Goal: Transaction & Acquisition: Obtain resource

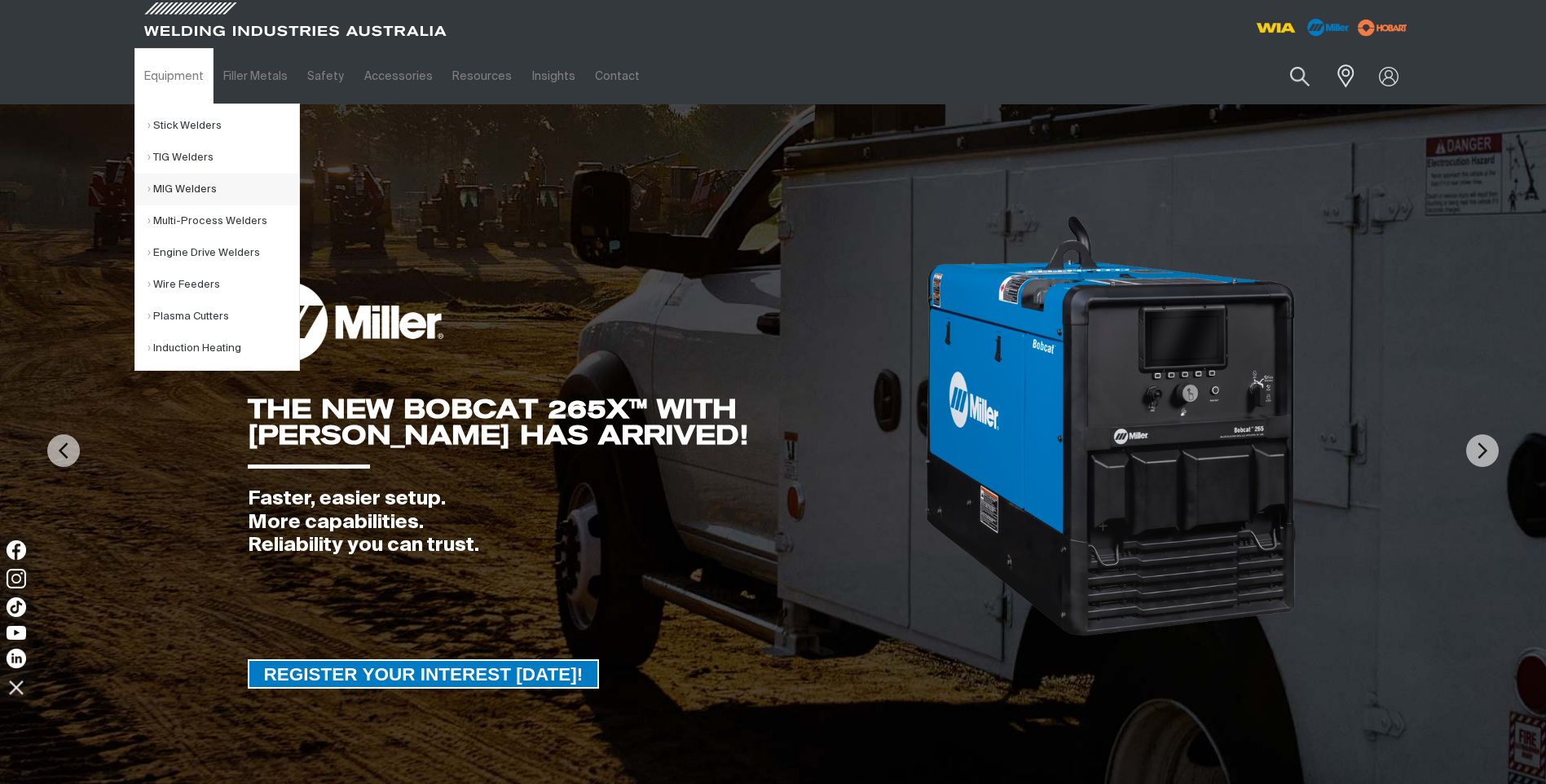
click at [162, 188] on link "MIG Welders" at bounding box center [223, 189] width 152 height 32
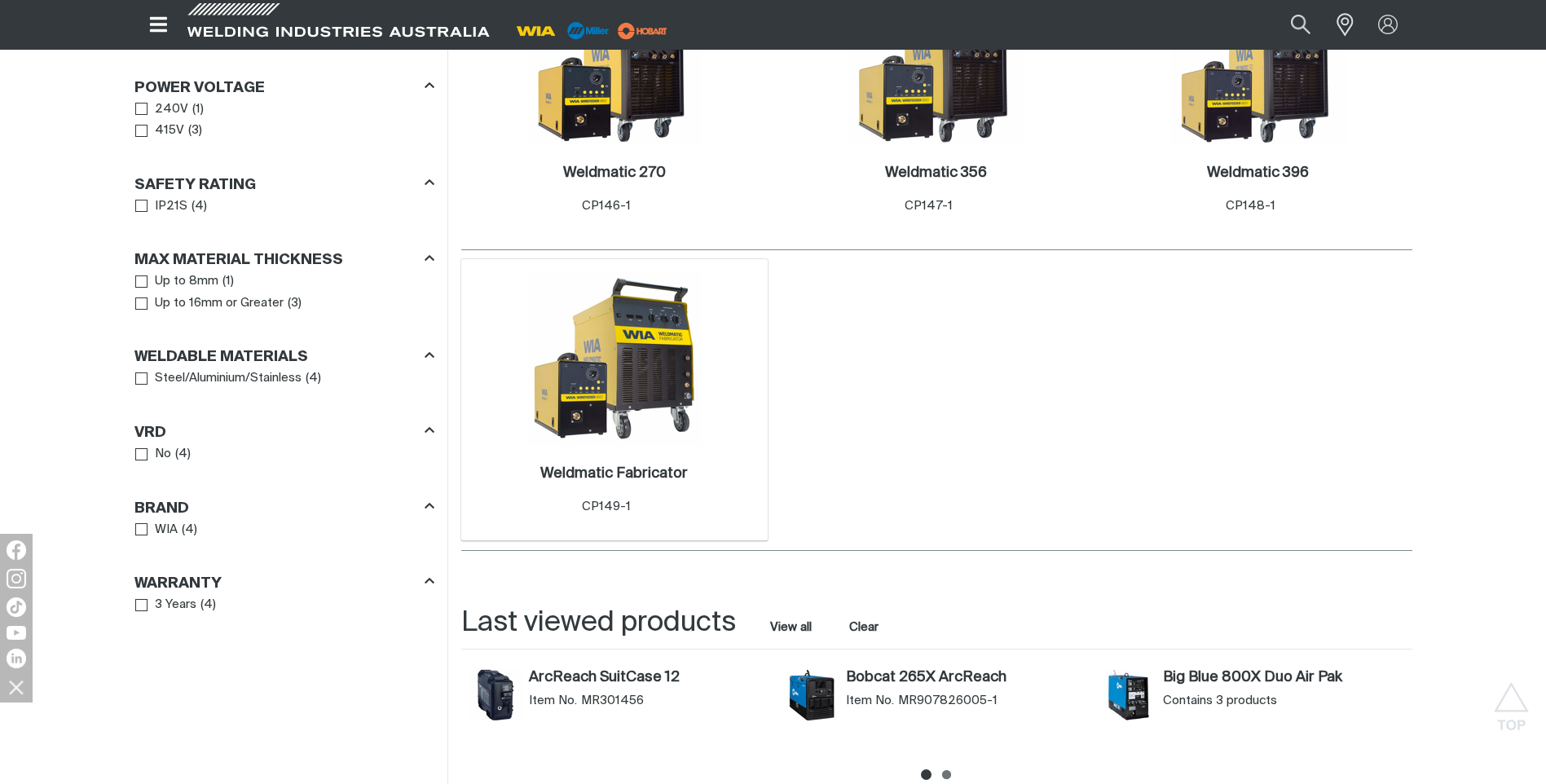
scroll to position [978, 0]
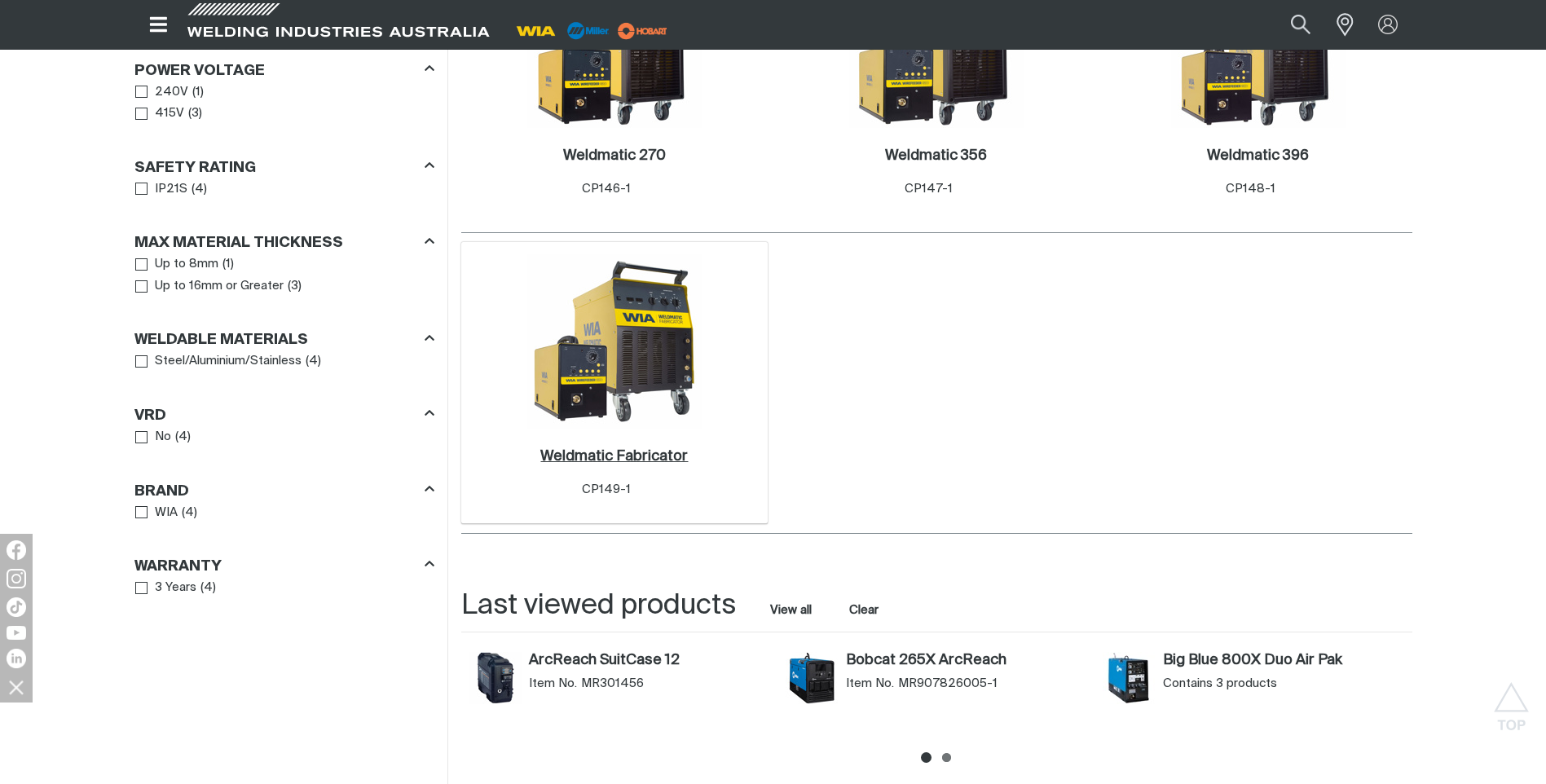
click at [618, 449] on h2 "Weldmatic Fabricator ." at bounding box center [614, 456] width 147 height 14
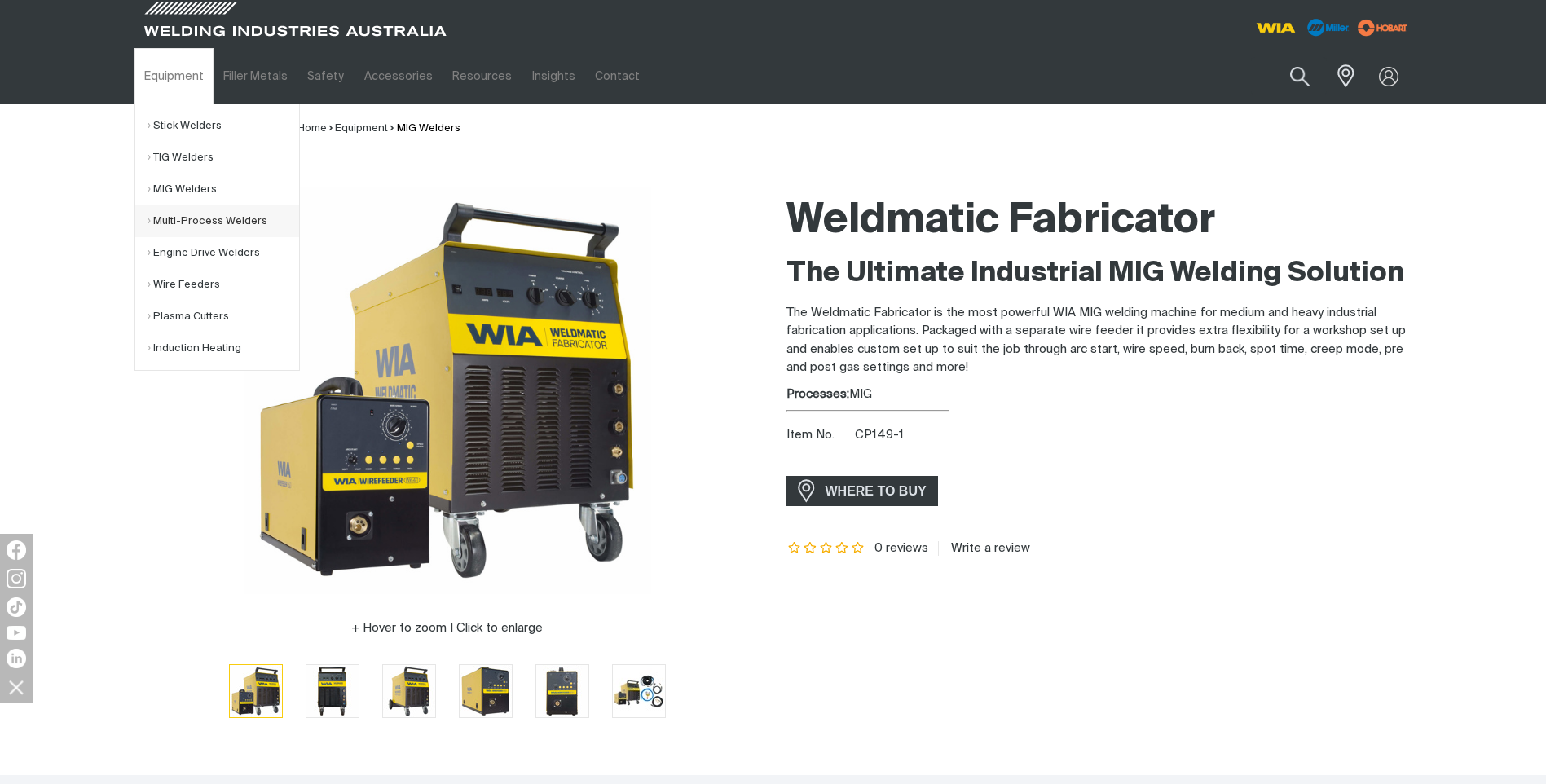
click at [177, 224] on link "Multi-Process Welders" at bounding box center [223, 221] width 152 height 32
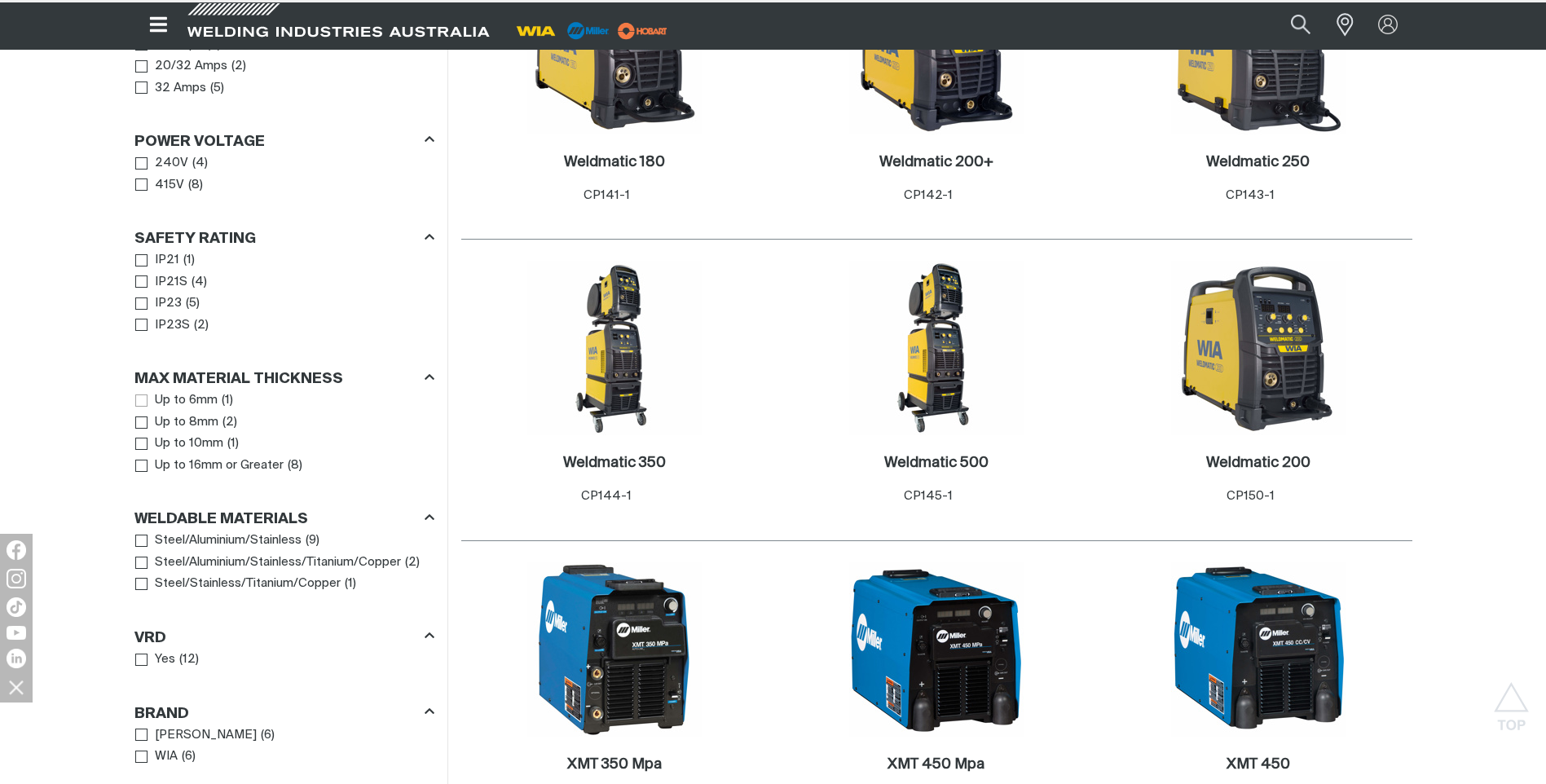
scroll to position [978, 0]
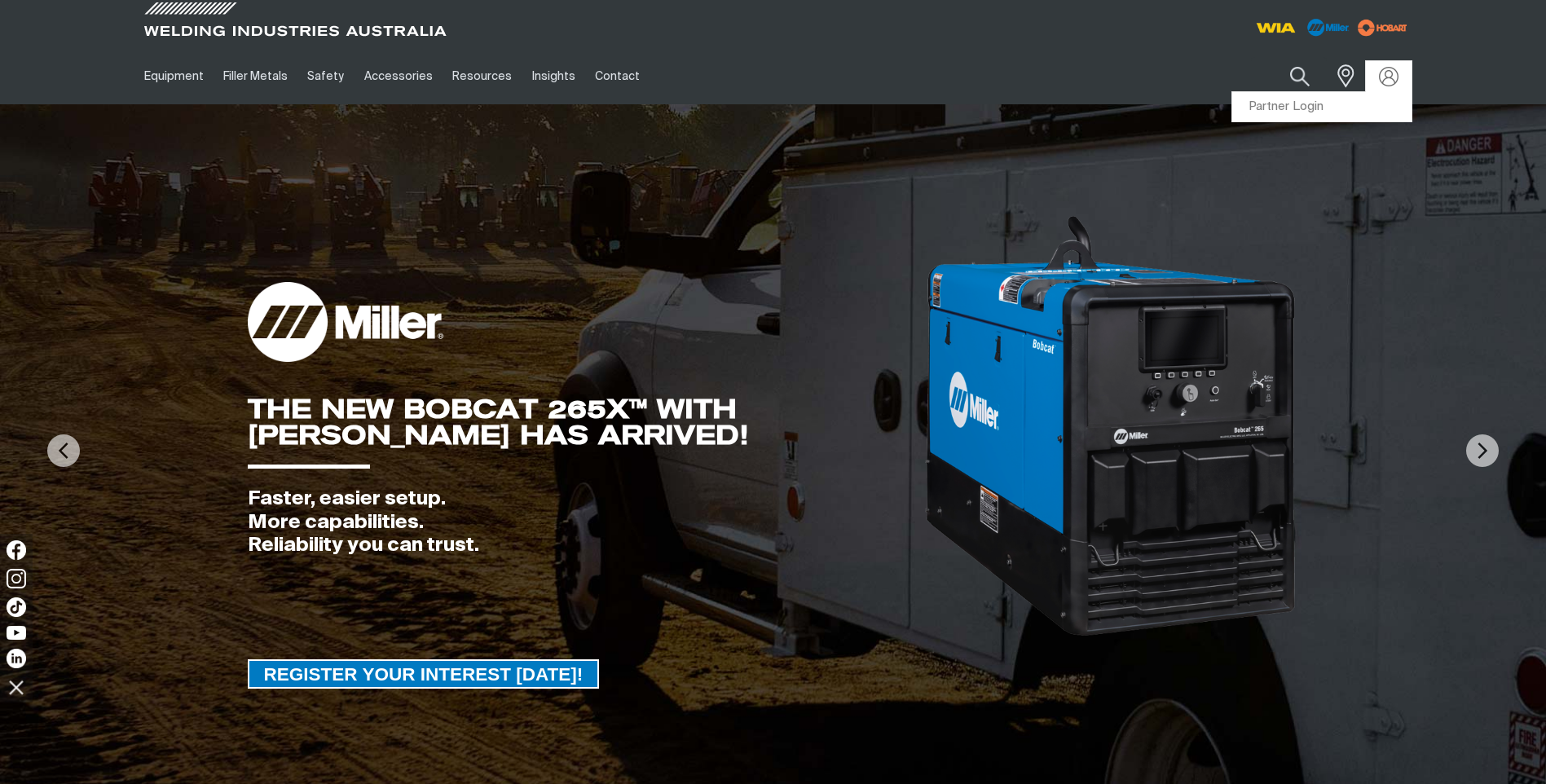
drag, startPoint x: 0, startPoint y: 0, endPoint x: 1377, endPoint y: 77, distance: 1379.2
click at [1377, 77] on div at bounding box center [1388, 76] width 26 height 20
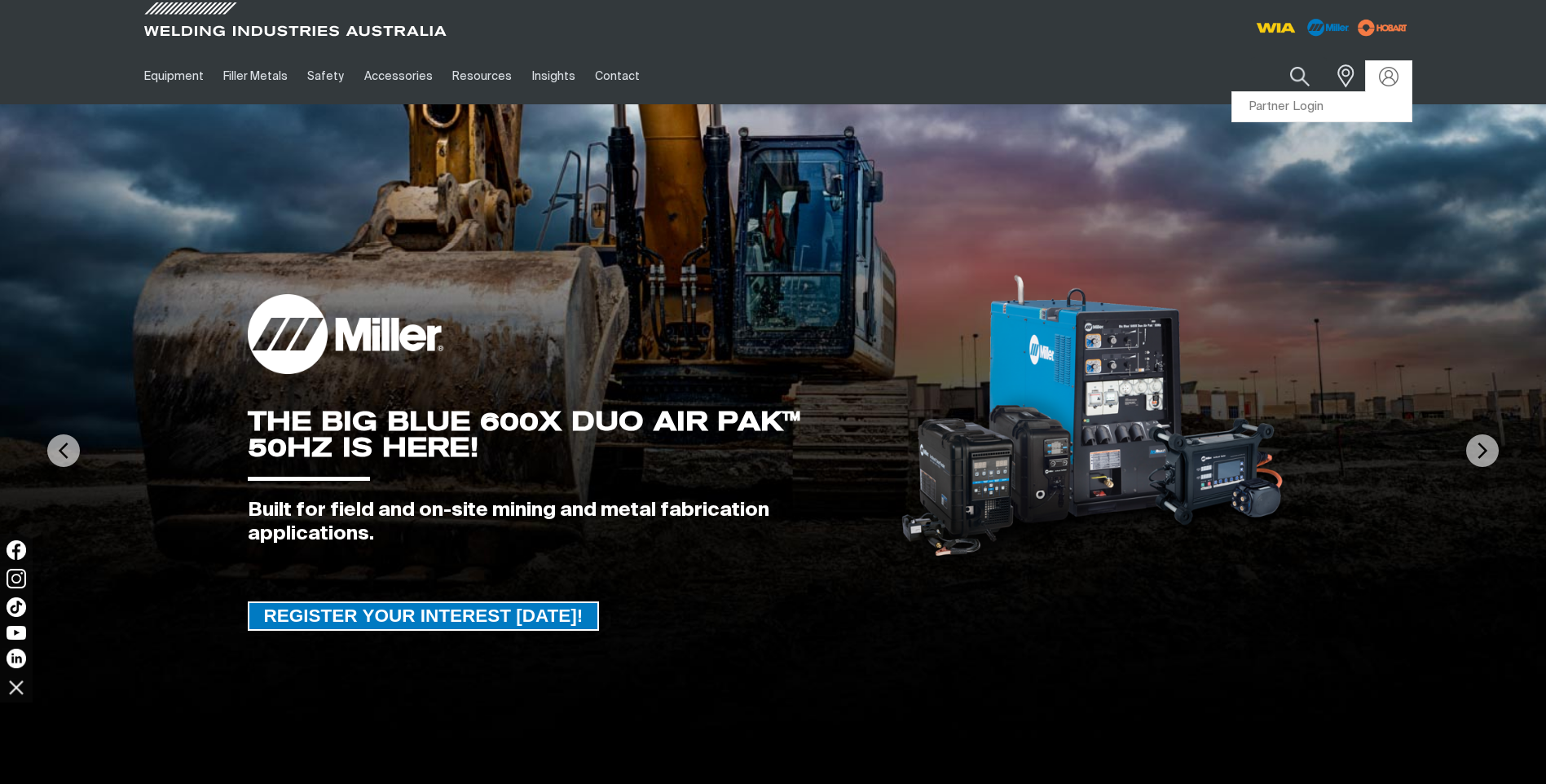
click at [1400, 81] on div at bounding box center [1388, 76] width 26 height 20
click at [1301, 113] on link "Partner Login" at bounding box center [1322, 107] width 179 height 30
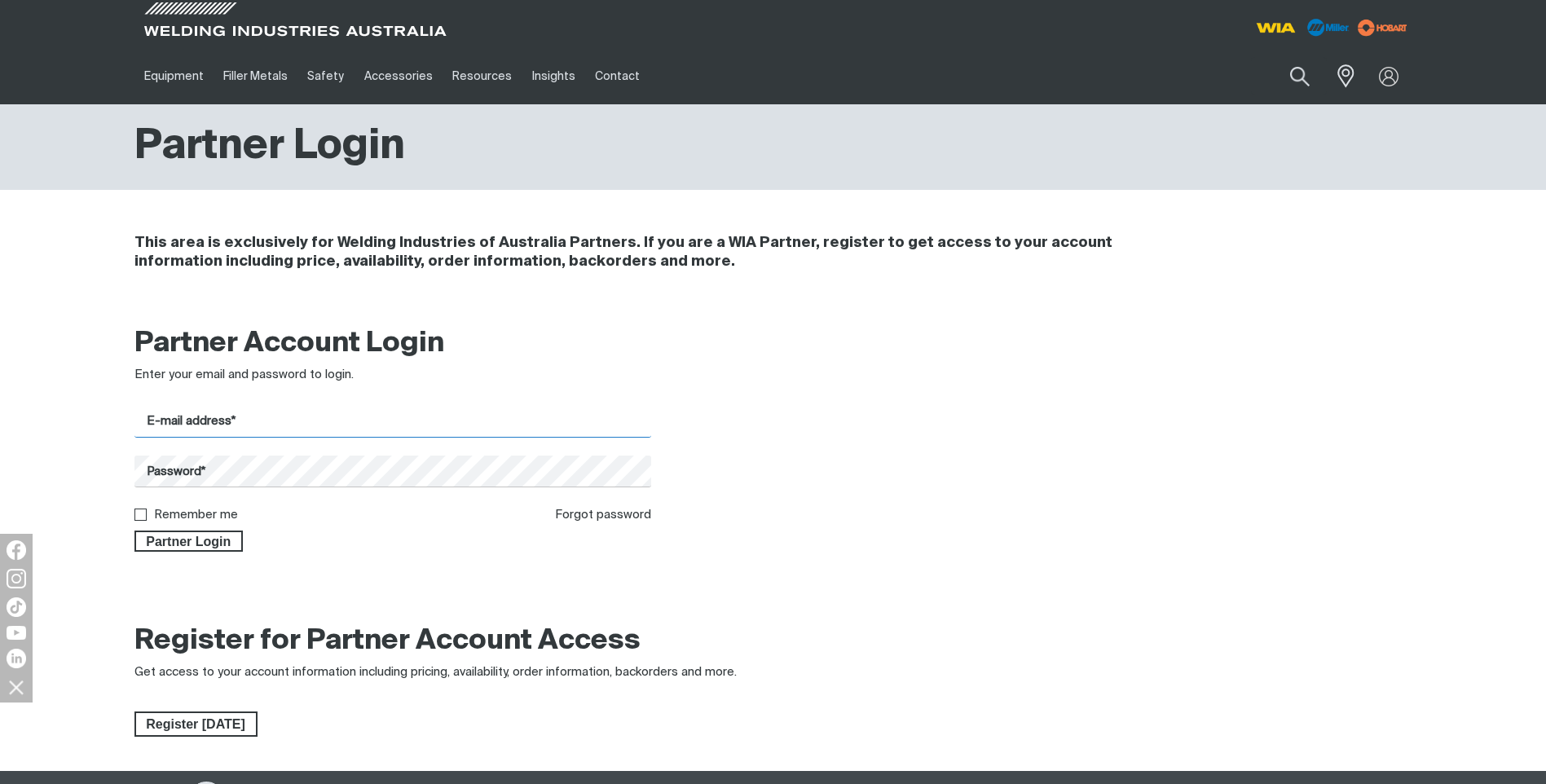
click at [233, 433] on input "E-mail address*" at bounding box center [393, 421] width 517 height 32
type input "[EMAIL_ADDRESS][DOMAIN_NAME]"
click at [141, 518] on input "Remember me" at bounding box center [140, 514] width 10 height 10
checkbox input "true"
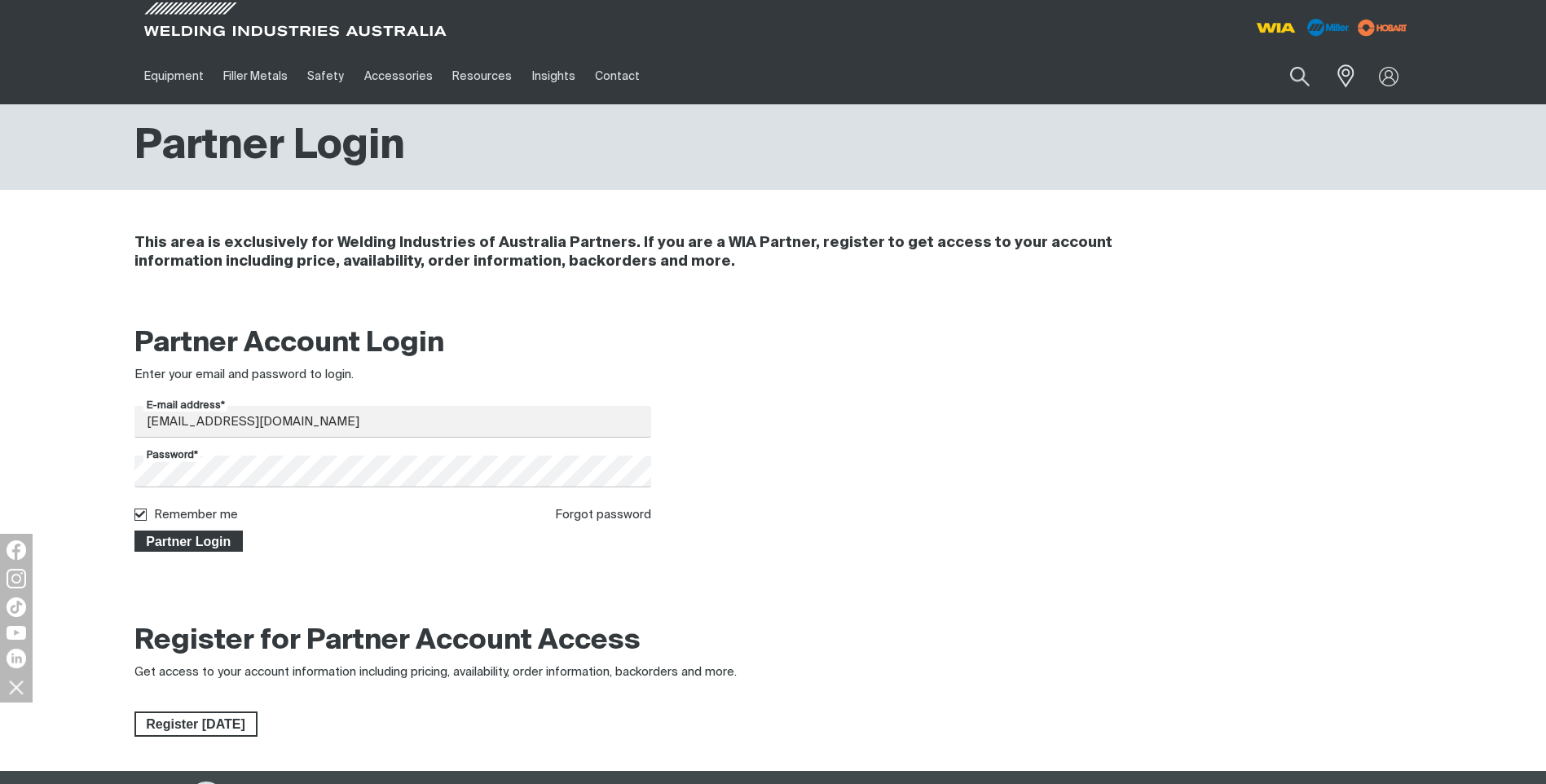
click at [193, 541] on span "Partner Login" at bounding box center [189, 541] width 106 height 21
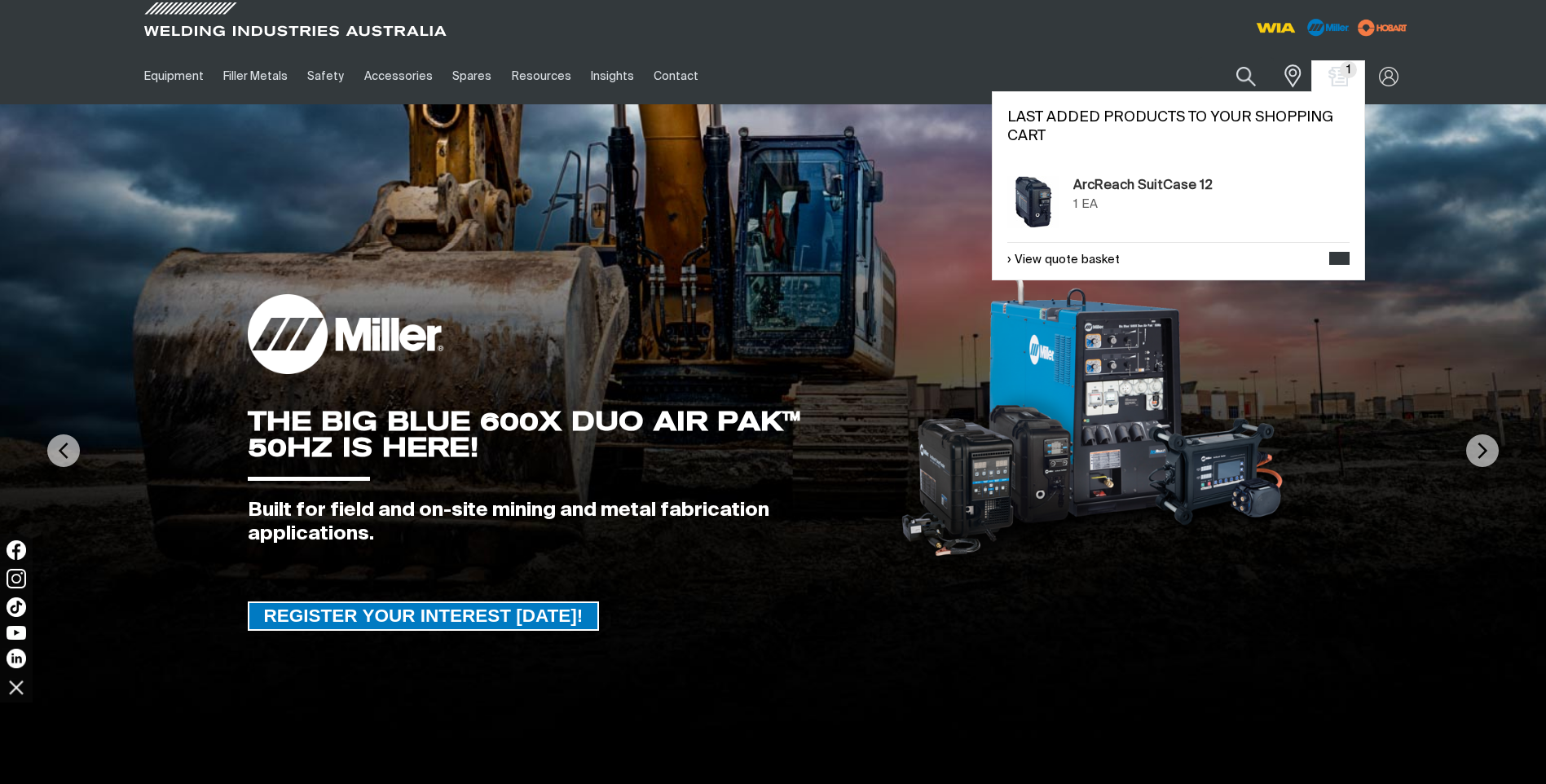
click at [1298, 121] on h2 "Last added products to your shopping cart" at bounding box center [1179, 127] width 343 height 37
click at [1095, 267] on link "View quote basket" at bounding box center [1064, 261] width 112 height 19
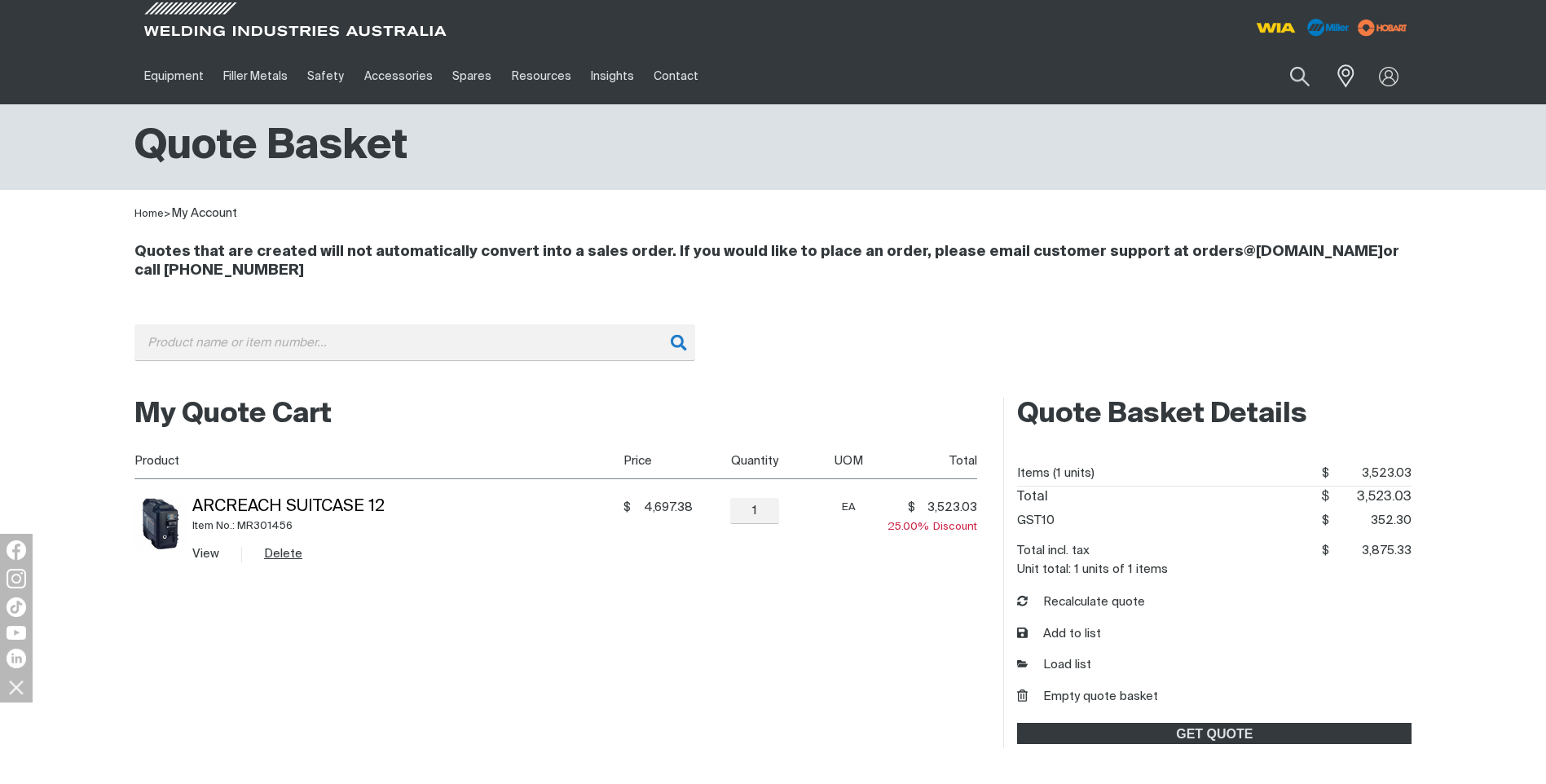
click at [269, 553] on button "Delete" at bounding box center [283, 554] width 38 height 19
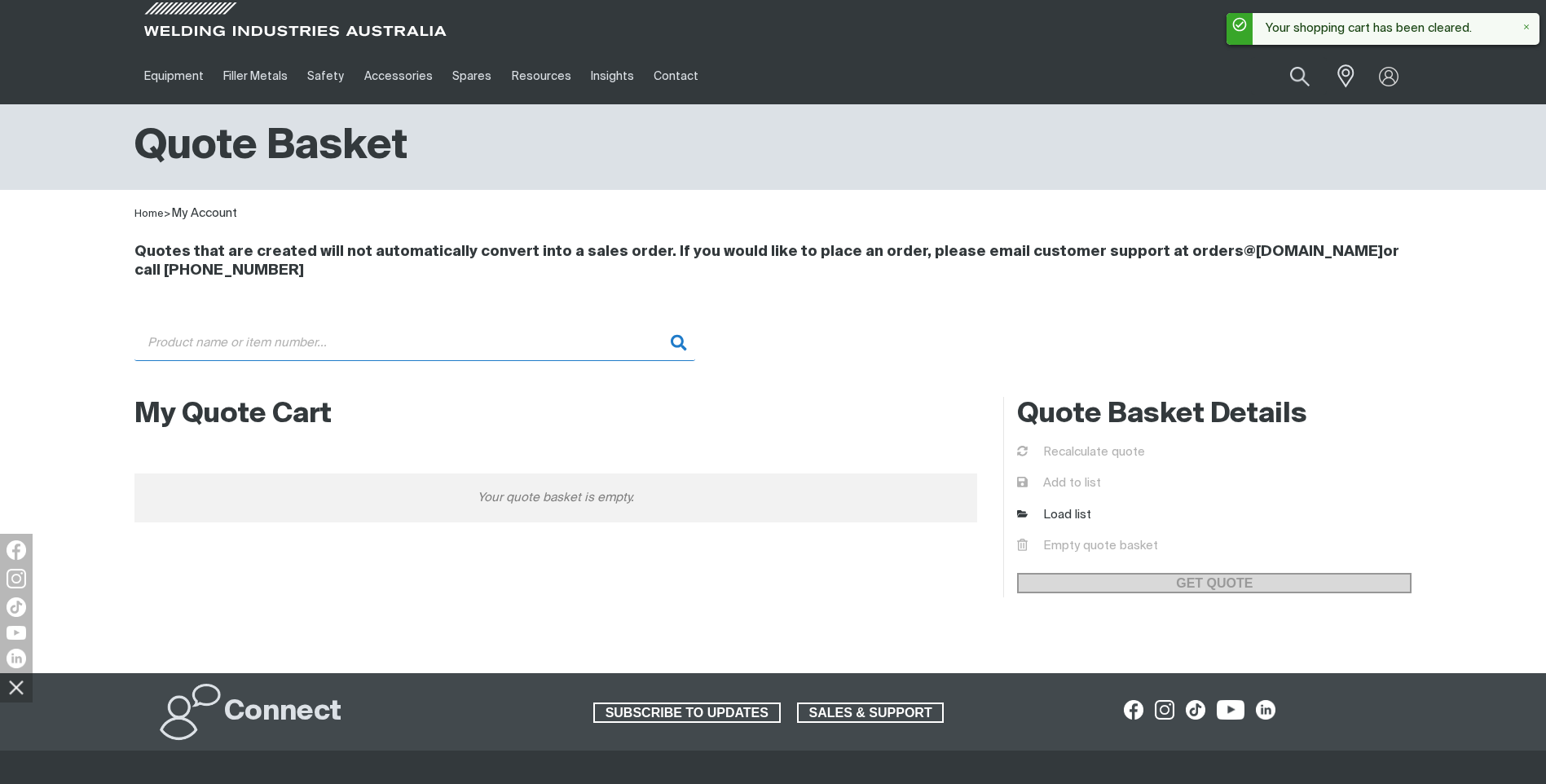
click at [199, 331] on input "Search" at bounding box center [415, 343] width 561 height 37
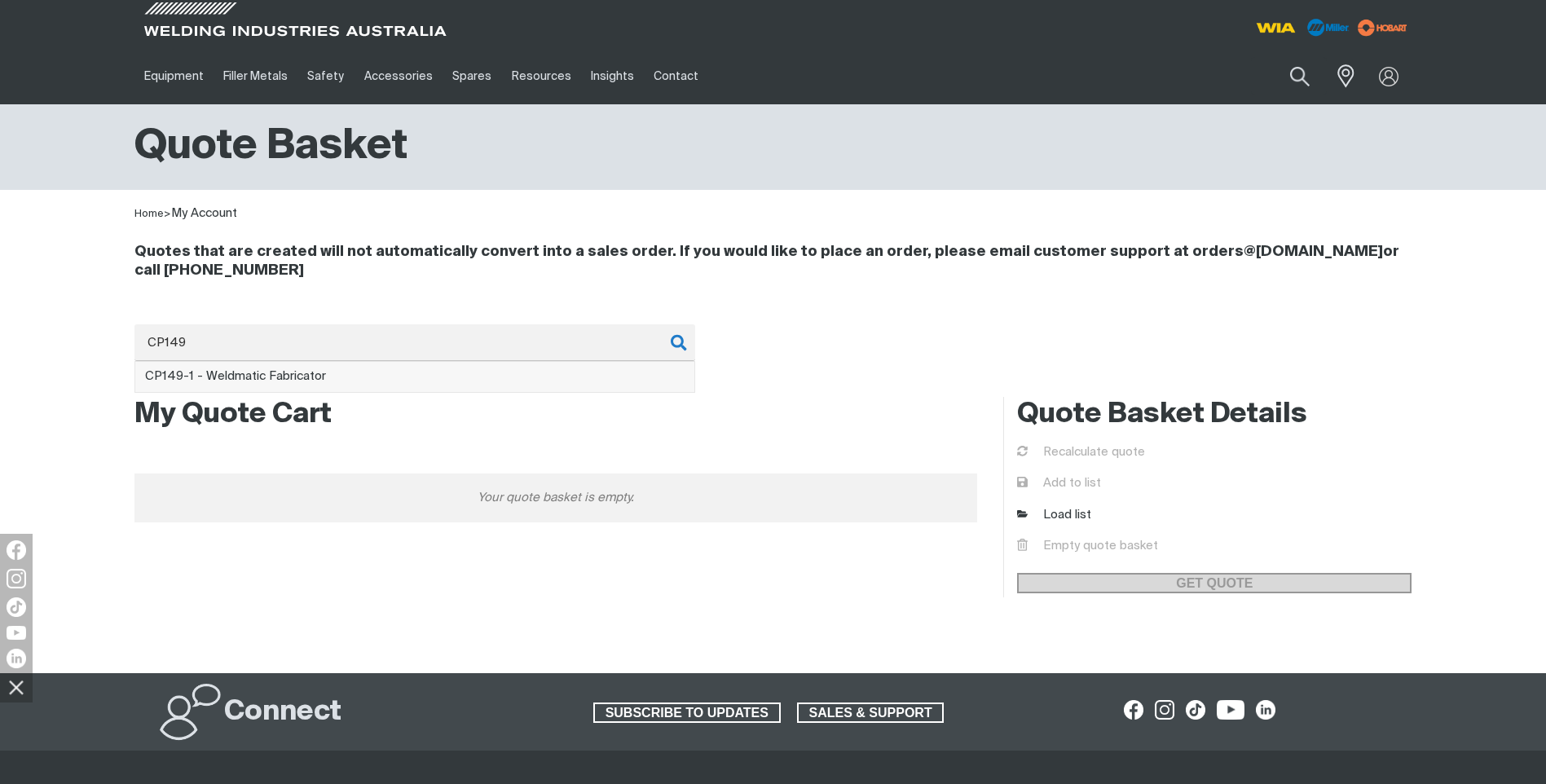
click at [204, 374] on span "CP149 -1 - Weldmatic Fabricator" at bounding box center [235, 376] width 181 height 12
type input "CP149-1 - Weldmatic Fabricator"
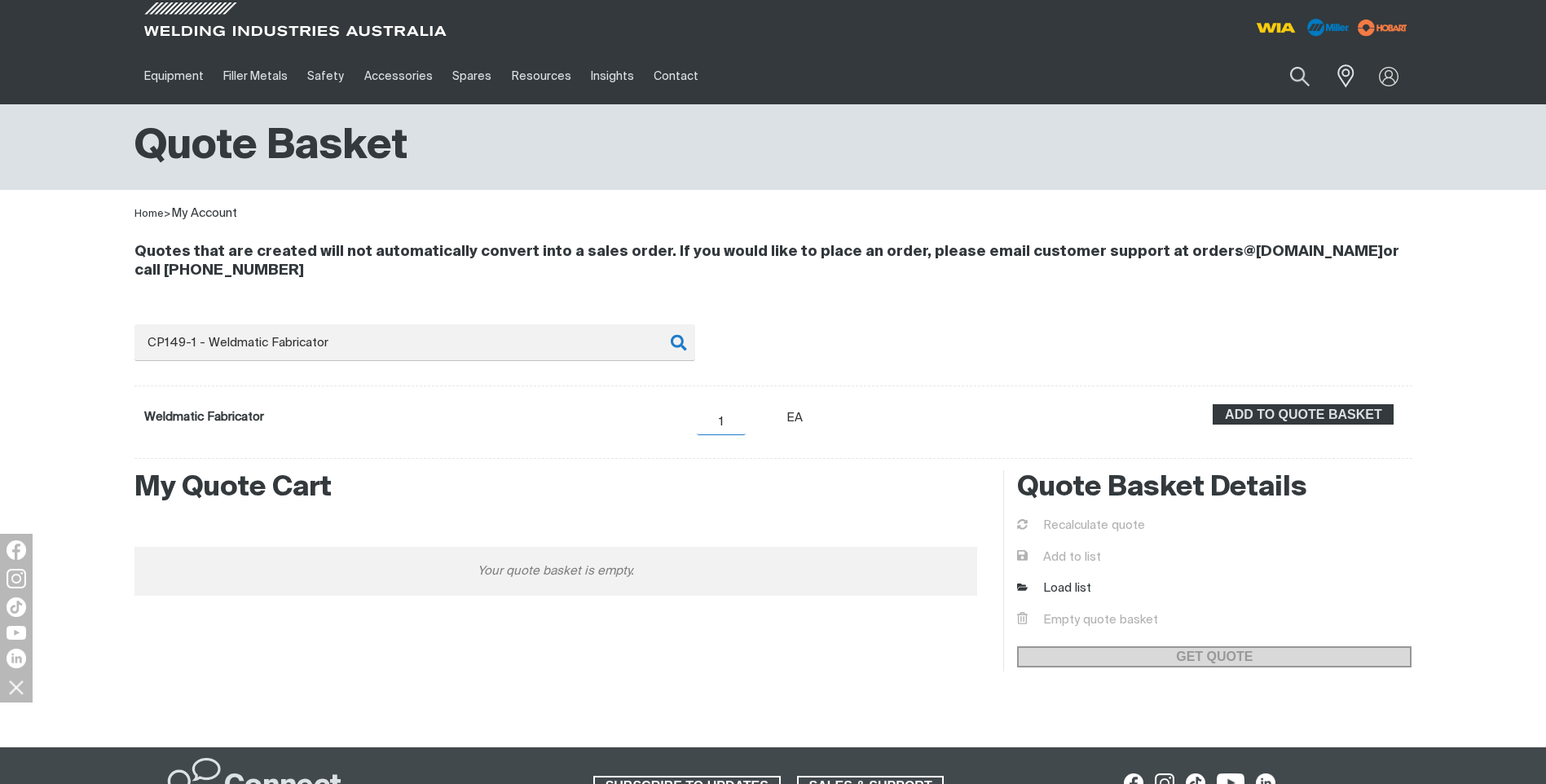
click at [718, 419] on input "1" at bounding box center [721, 422] width 49 height 26
drag, startPoint x: 805, startPoint y: 514, endPoint x: 794, endPoint y: 521, distance: 13.0
click at [800, 516] on div "Your quote basket is empty." at bounding box center [557, 571] width 844 height 122
click at [1279, 419] on span "ADD TO QUOTE BASKET" at bounding box center [1303, 414] width 177 height 21
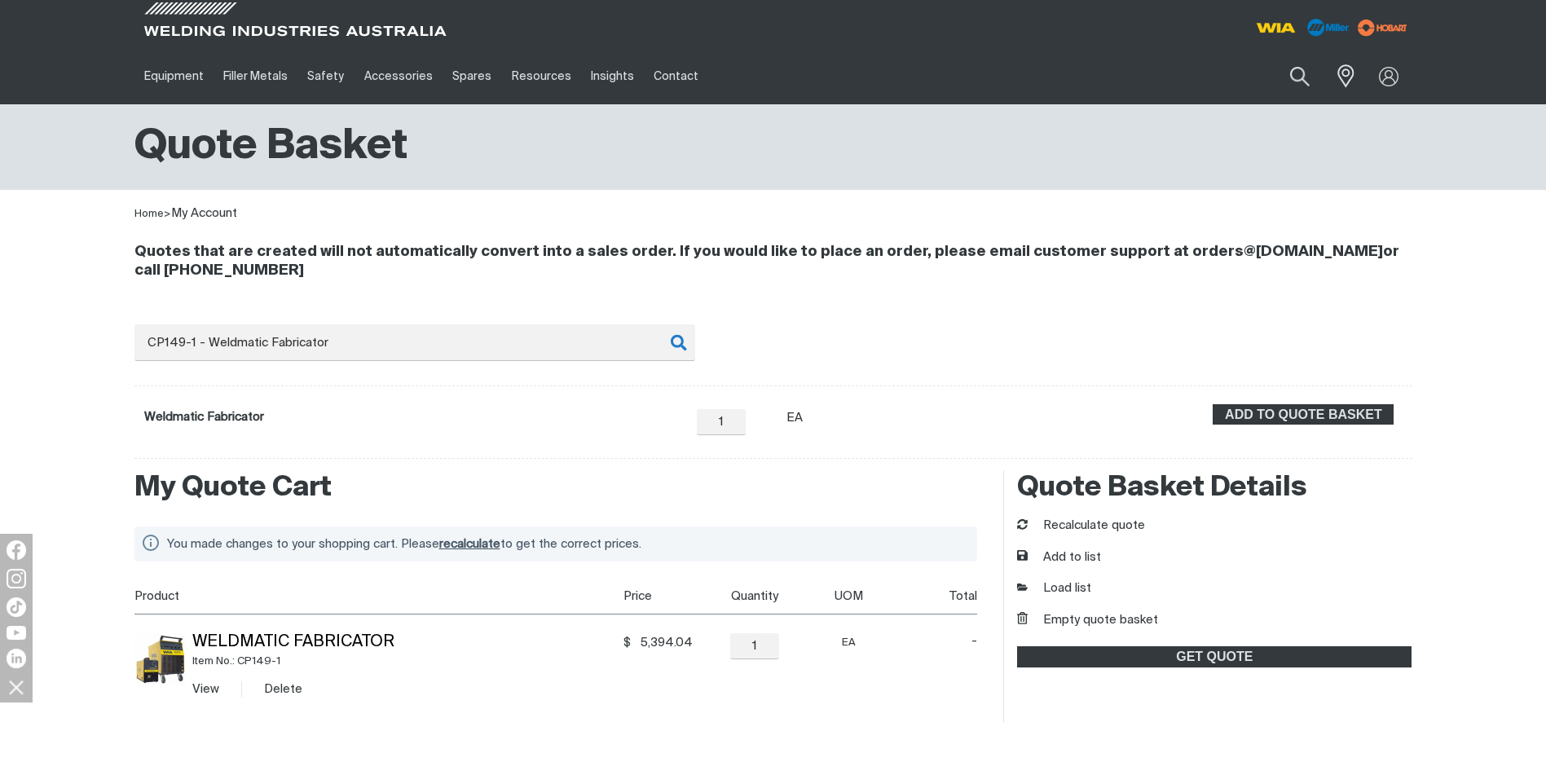
click at [539, 660] on div "Item No.: CP149-1" at bounding box center [405, 661] width 425 height 19
drag, startPoint x: 775, startPoint y: 637, endPoint x: 906, endPoint y: 632, distance: 131.1
click at [787, 637] on div "− 1 Quantity +" at bounding box center [755, 646] width 112 height 26
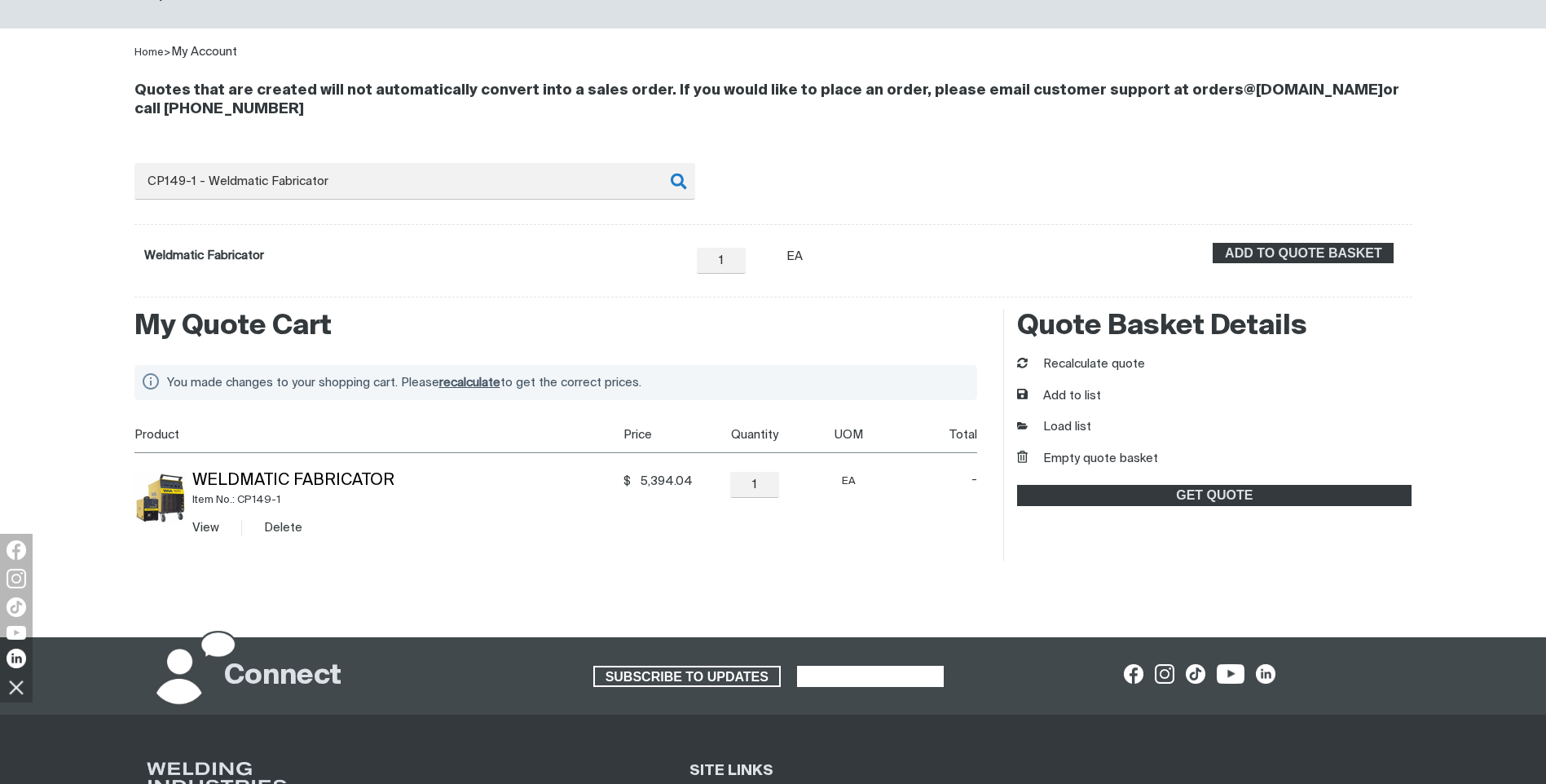
scroll to position [163, 0]
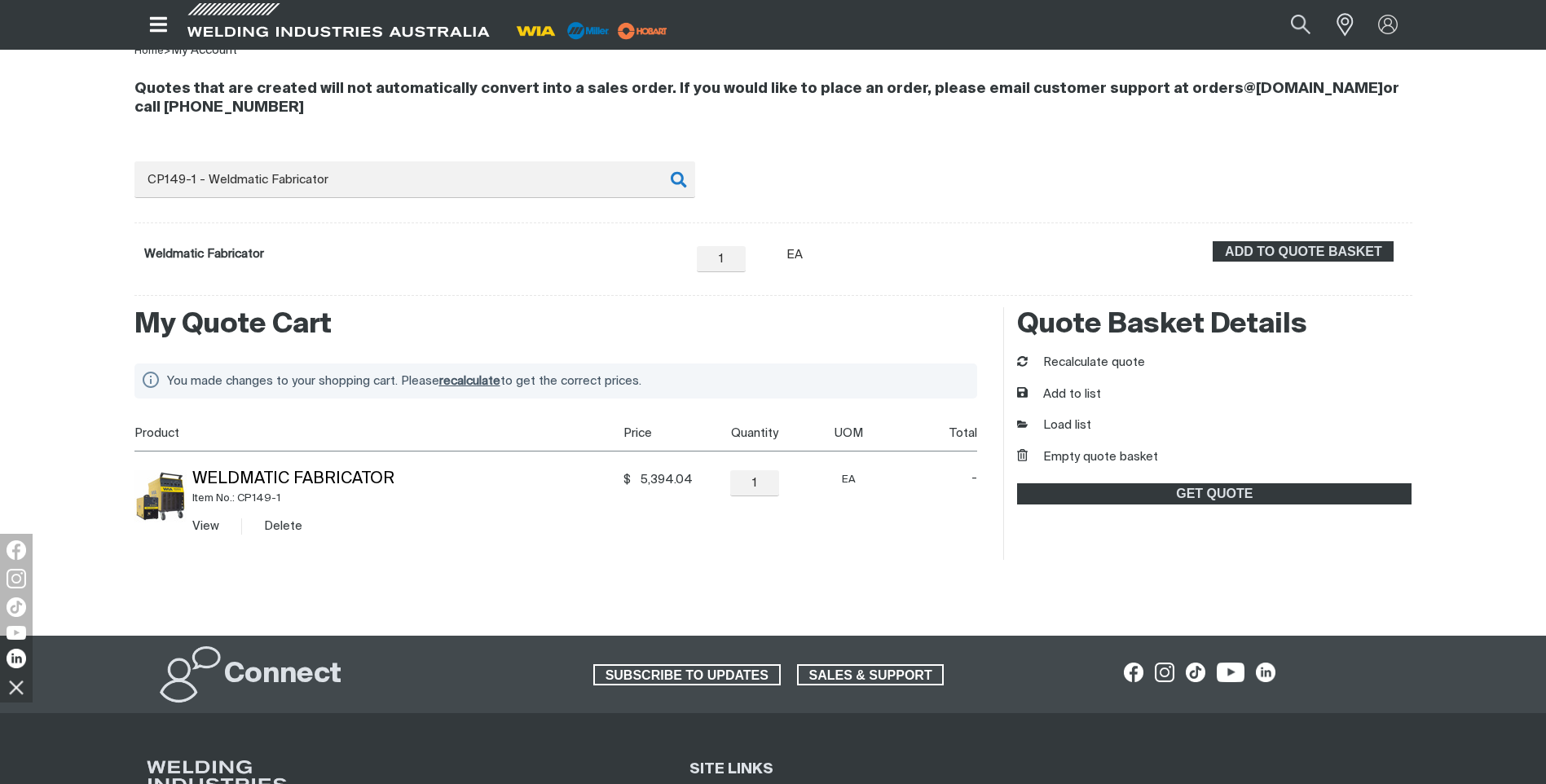
click at [458, 313] on h2 "My Quote Cart" at bounding box center [557, 326] width 844 height 36
click at [263, 193] on input "CP149-1 - Weldmatic Fabricator" at bounding box center [415, 179] width 561 height 37
click at [275, 248] on form "Weldmatic Fabricator − 1 Quantity + Unit of measure EA ADD TO QUOTE BASKET" at bounding box center [774, 259] width 1278 height 73
drag, startPoint x: 355, startPoint y: 182, endPoint x: 121, endPoint y: 185, distance: 234.0
click at [124, 182] on div "Quotes that are created will not automatically convert into a sales order. If y…" at bounding box center [773, 178] width 1304 height 235
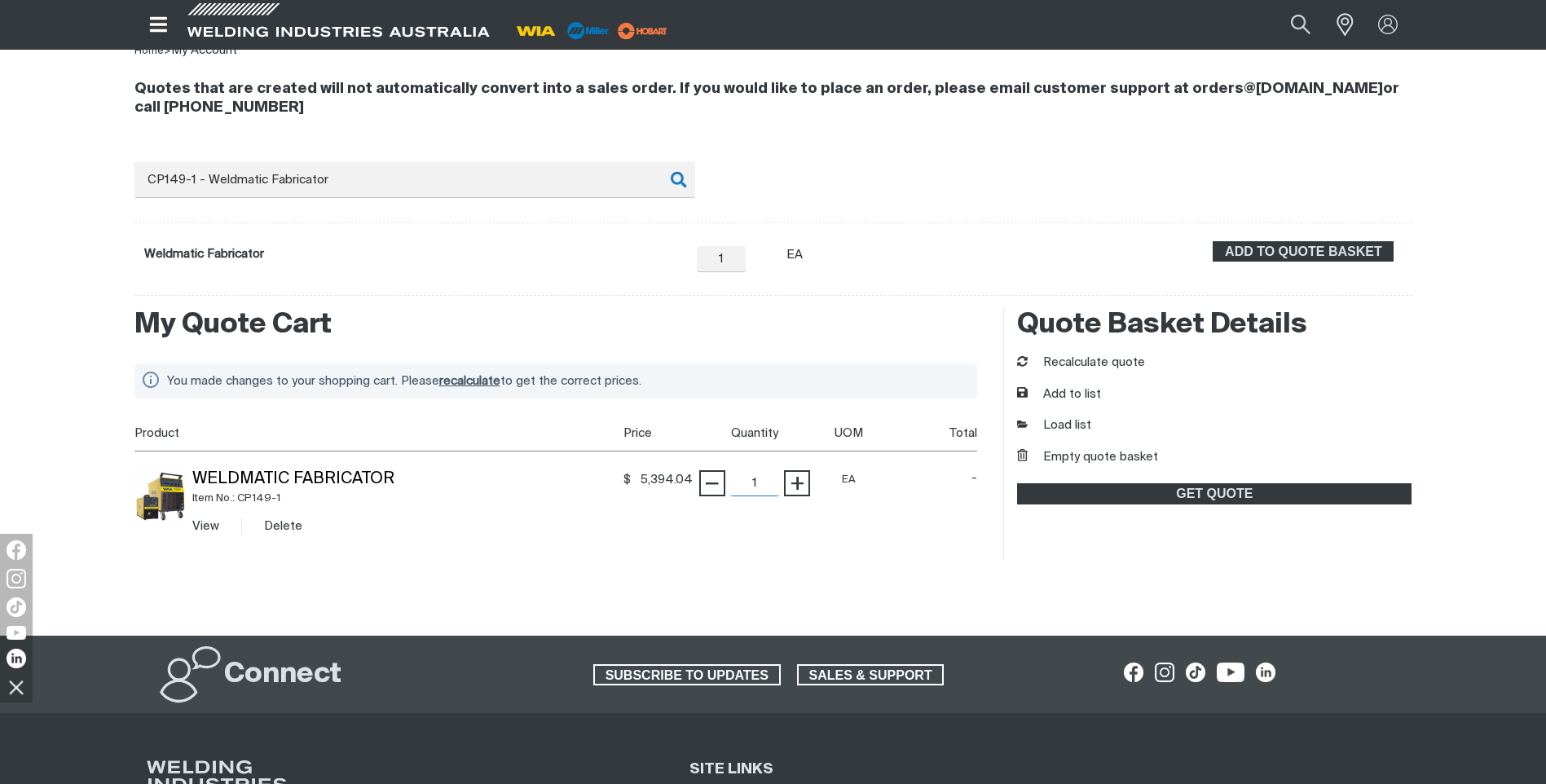
click at [771, 493] on input "1" at bounding box center [754, 483] width 49 height 26
click at [473, 383] on span "recalculate" at bounding box center [470, 381] width 61 height 12
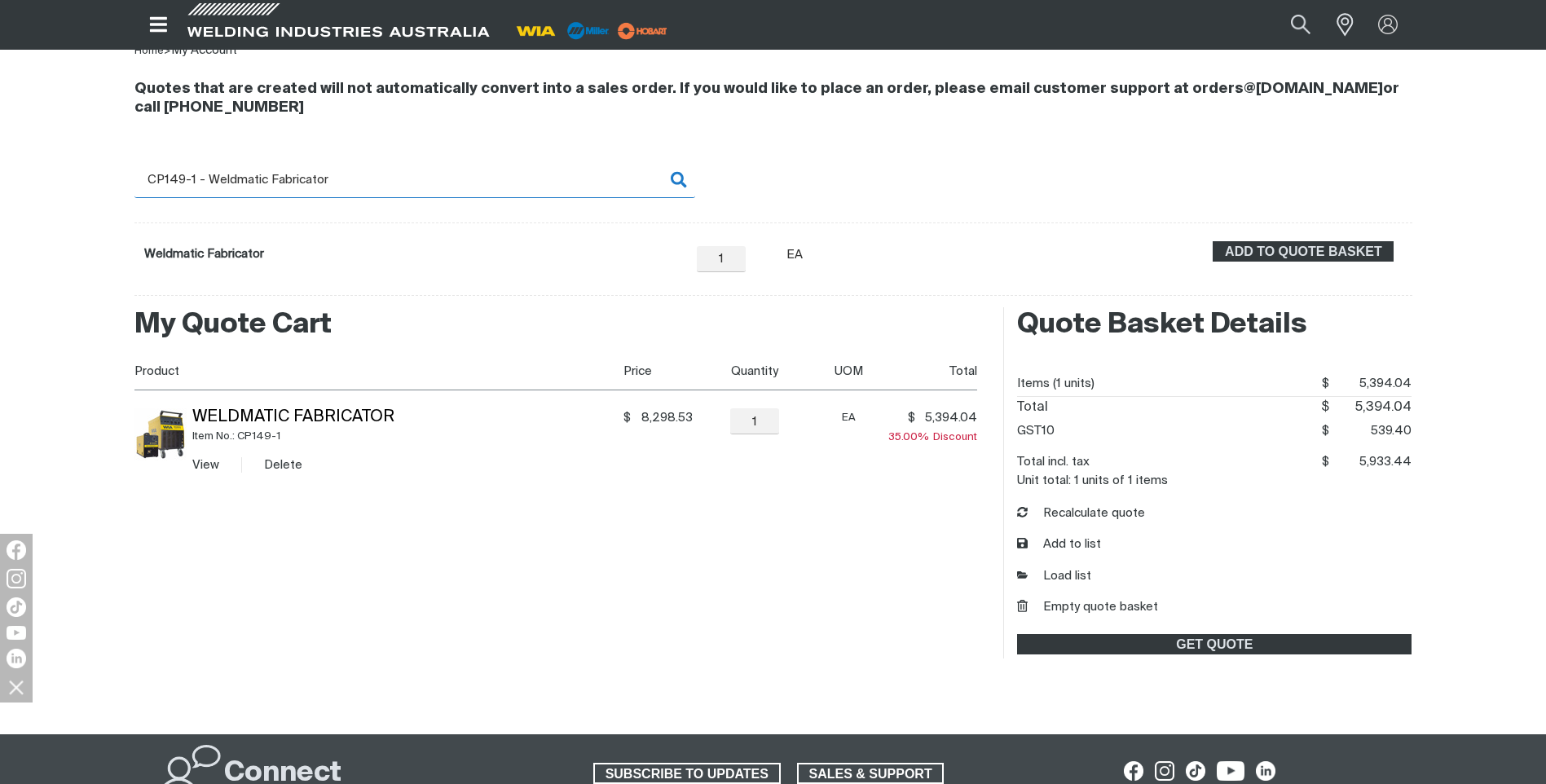
drag, startPoint x: 408, startPoint y: 193, endPoint x: 327, endPoint y: 183, distance: 81.6
click at [364, 188] on input "CP149-1 - Weldmatic Fabricator" at bounding box center [415, 179] width 561 height 37
click at [255, 248] on link "Weldmatic Fabricator" at bounding box center [204, 254] width 120 height 12
click at [356, 177] on input "CP149-1 - Weldmatic Fabricator" at bounding box center [415, 179] width 561 height 37
drag, startPoint x: 349, startPoint y: 179, endPoint x: 111, endPoint y: 164, distance: 238.5
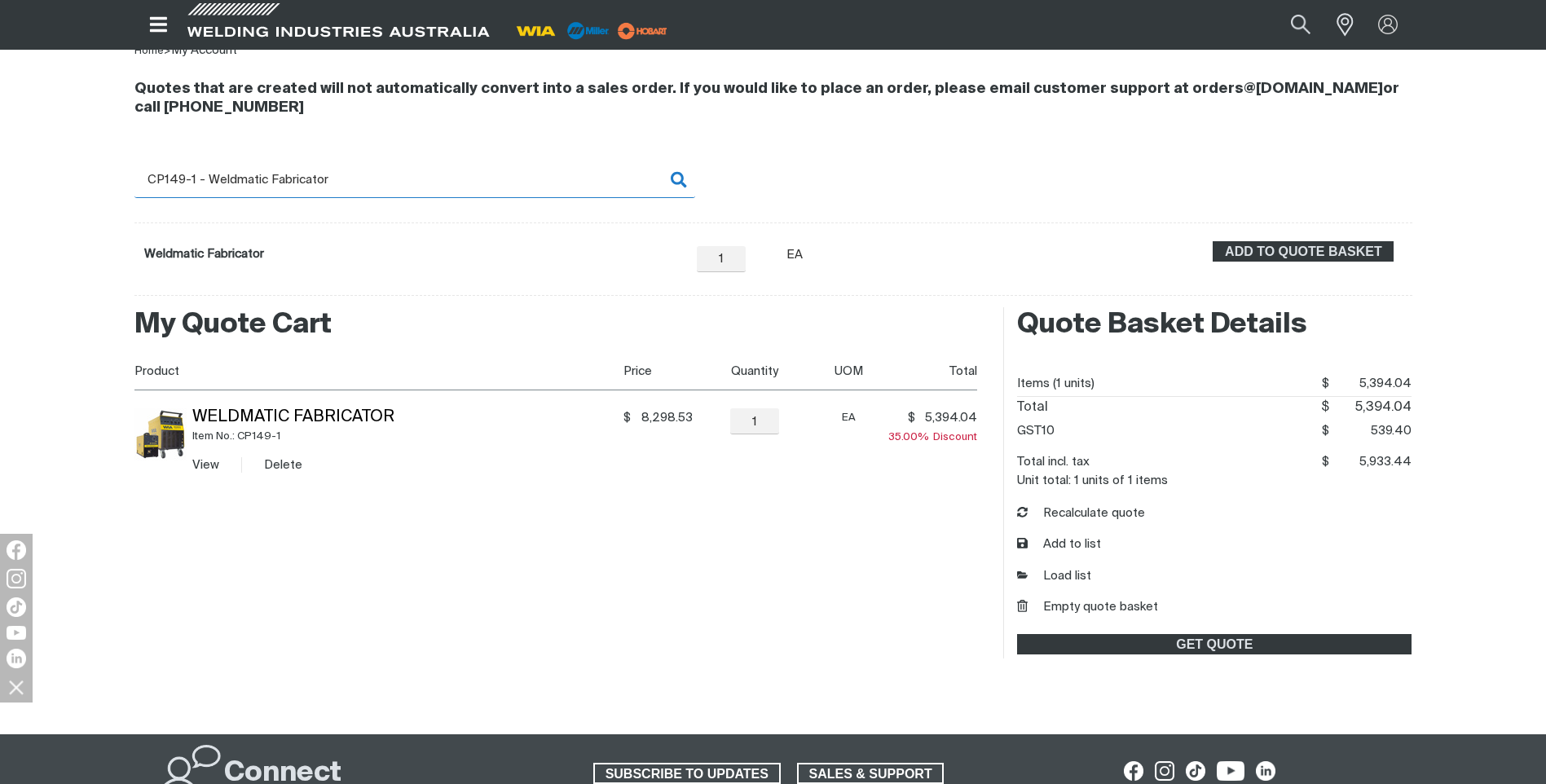
click at [111, 164] on div "Quotes that are created will not automatically convert into a sales order. If y…" at bounding box center [773, 178] width 1546 height 235
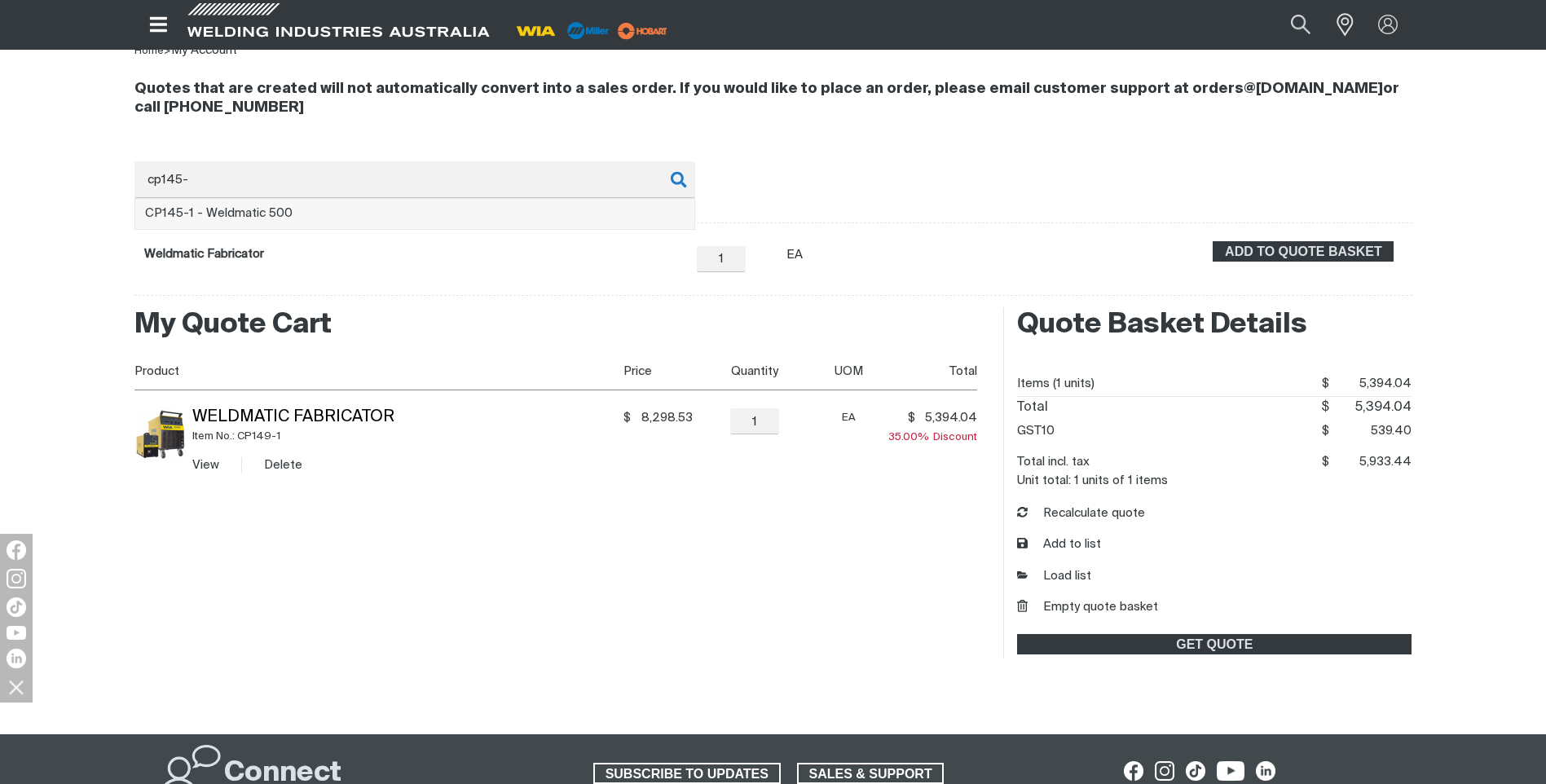
click at [248, 213] on span "CP145- 1 - Weldmatic 500" at bounding box center [218, 213] width 147 height 12
type input "CP145-1 - Weldmatic 500"
click at [1262, 251] on span "ADD TO QUOTE BASKET" at bounding box center [1303, 251] width 177 height 21
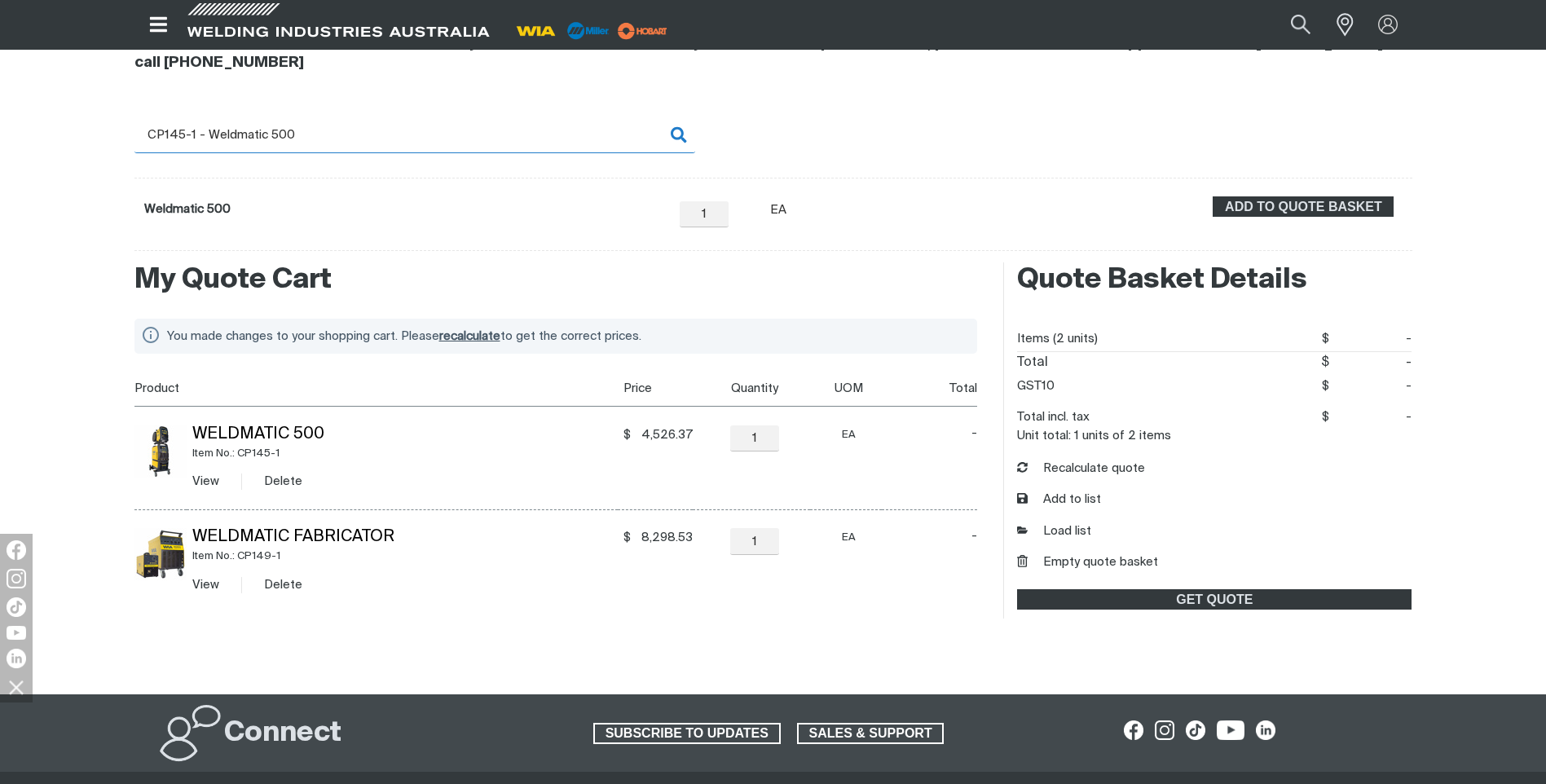
scroll to position [244, 0]
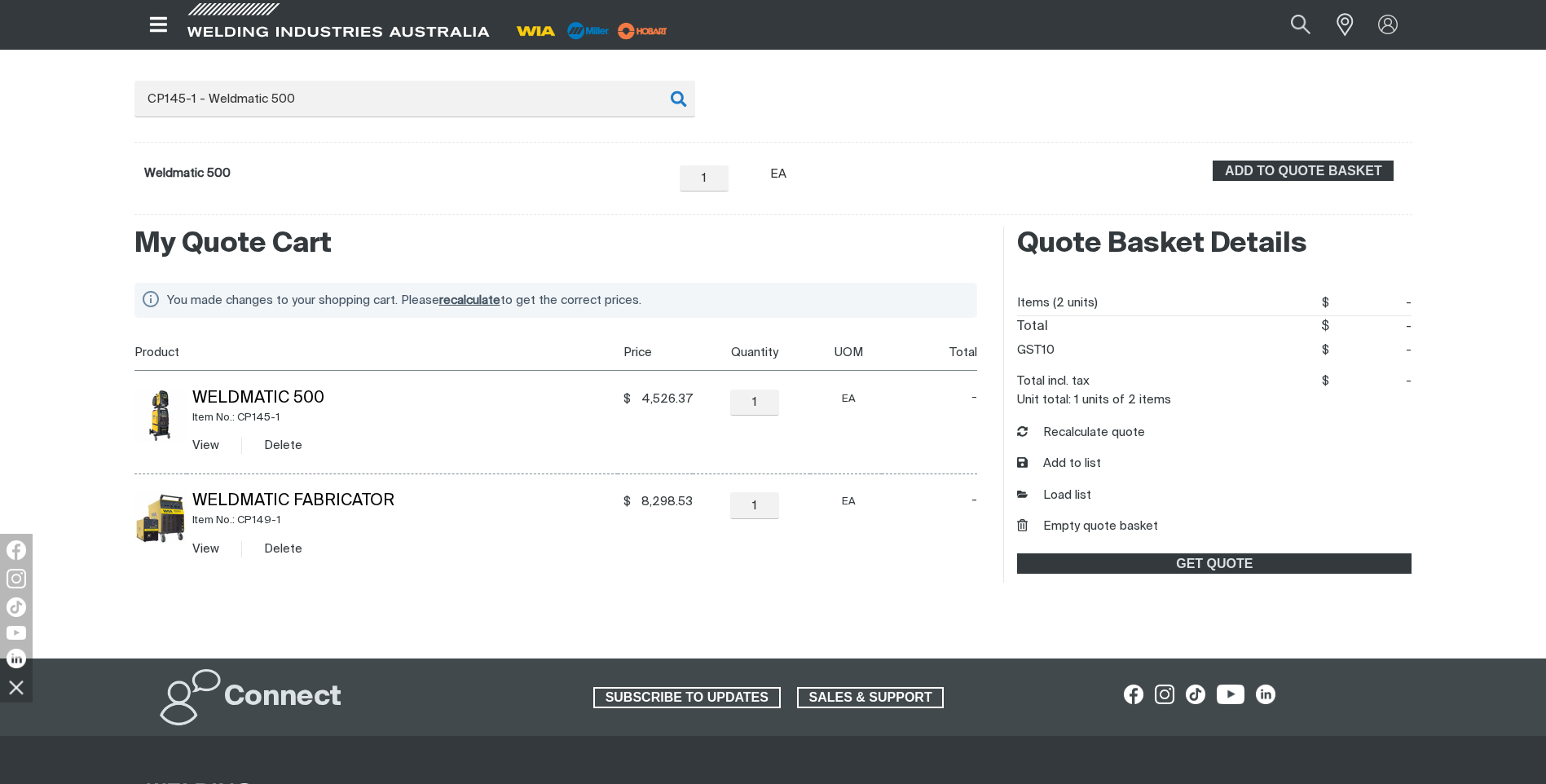
click at [474, 300] on span "recalculate" at bounding box center [470, 300] width 61 height 12
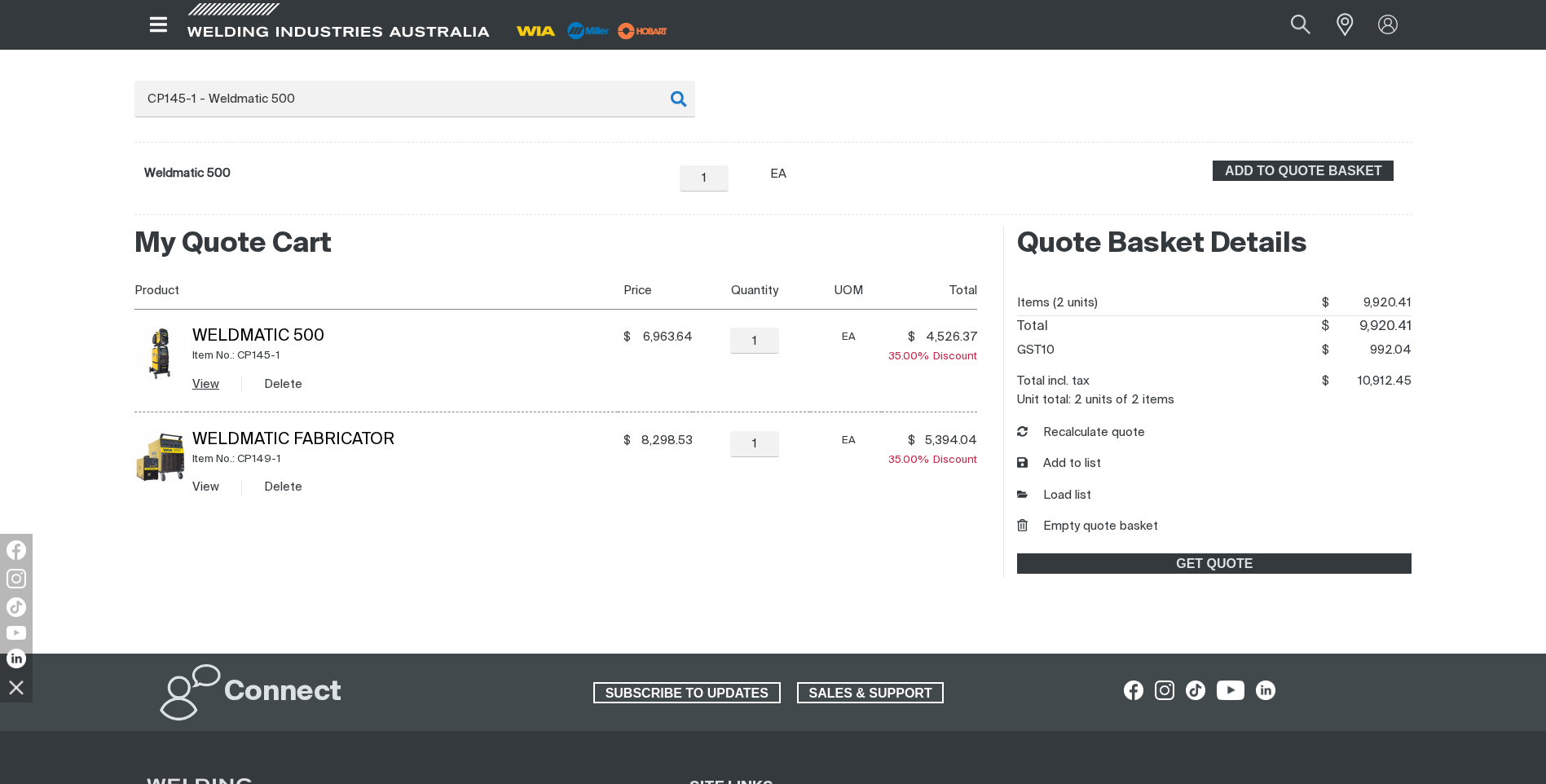
click at [211, 385] on link "View" at bounding box center [206, 384] width 27 height 12
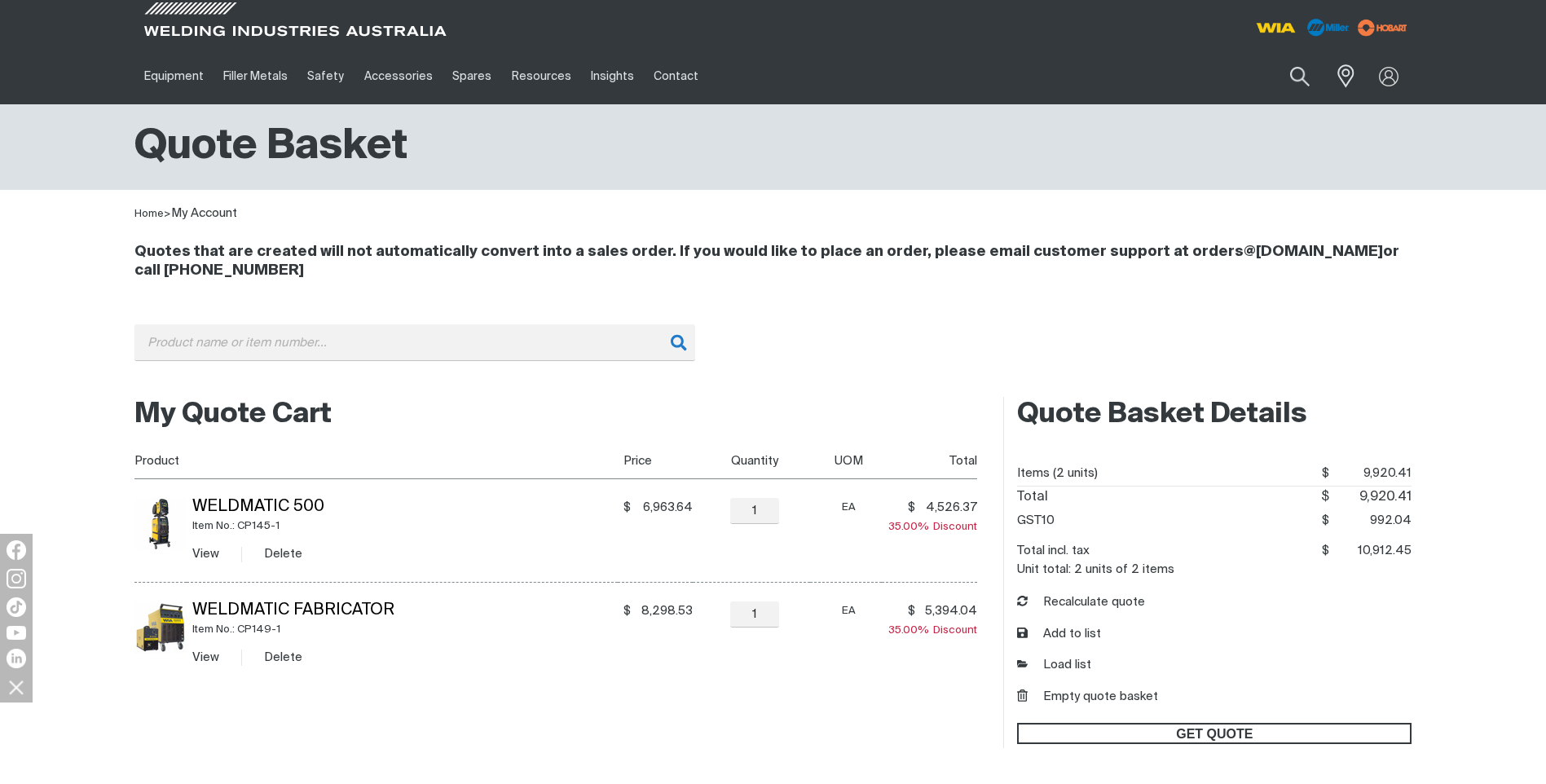
click at [1109, 729] on span "GET QUOTE" at bounding box center [1214, 733] width 391 height 21
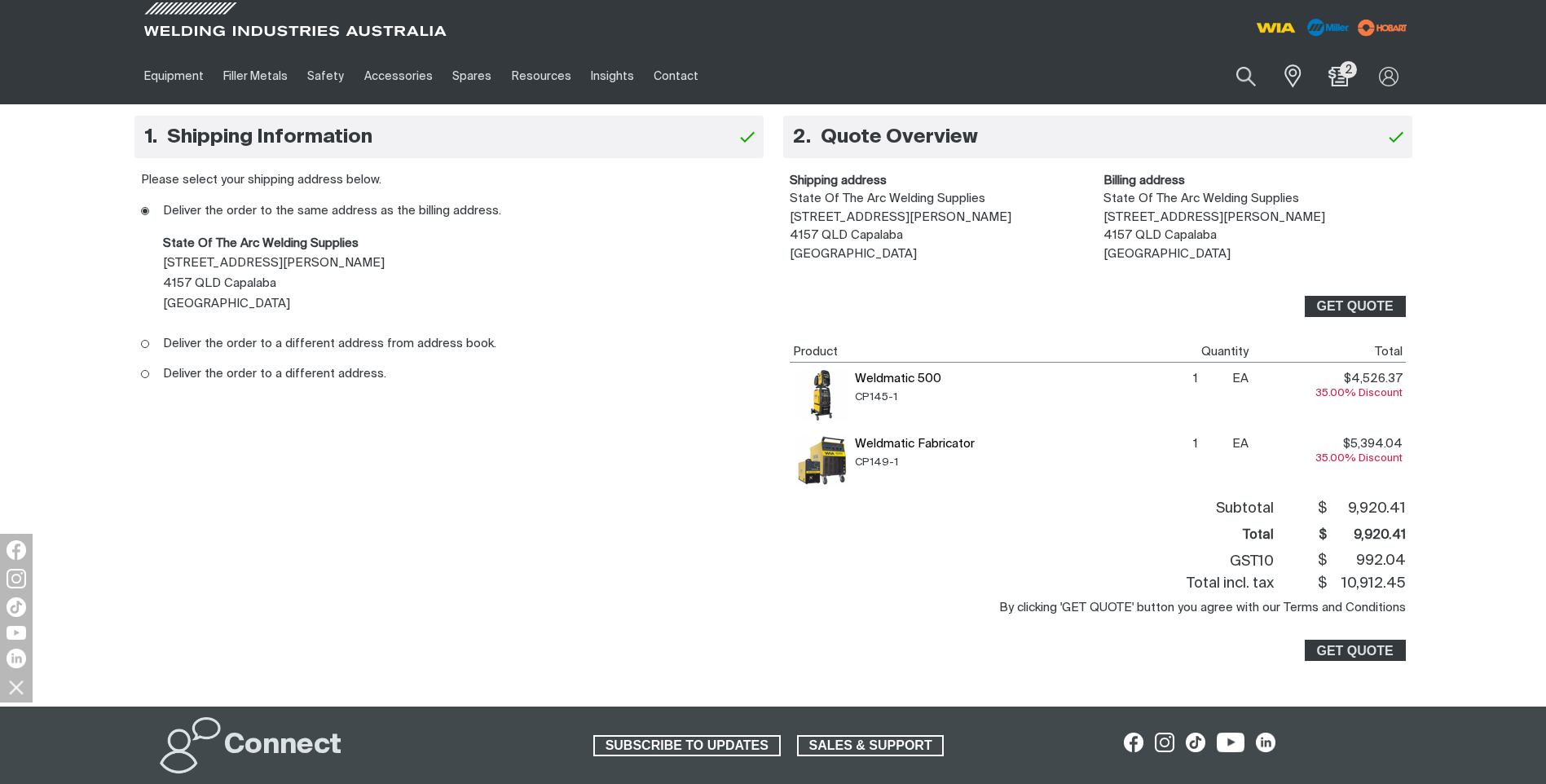
click at [822, 403] on img at bounding box center [822, 395] width 52 height 52
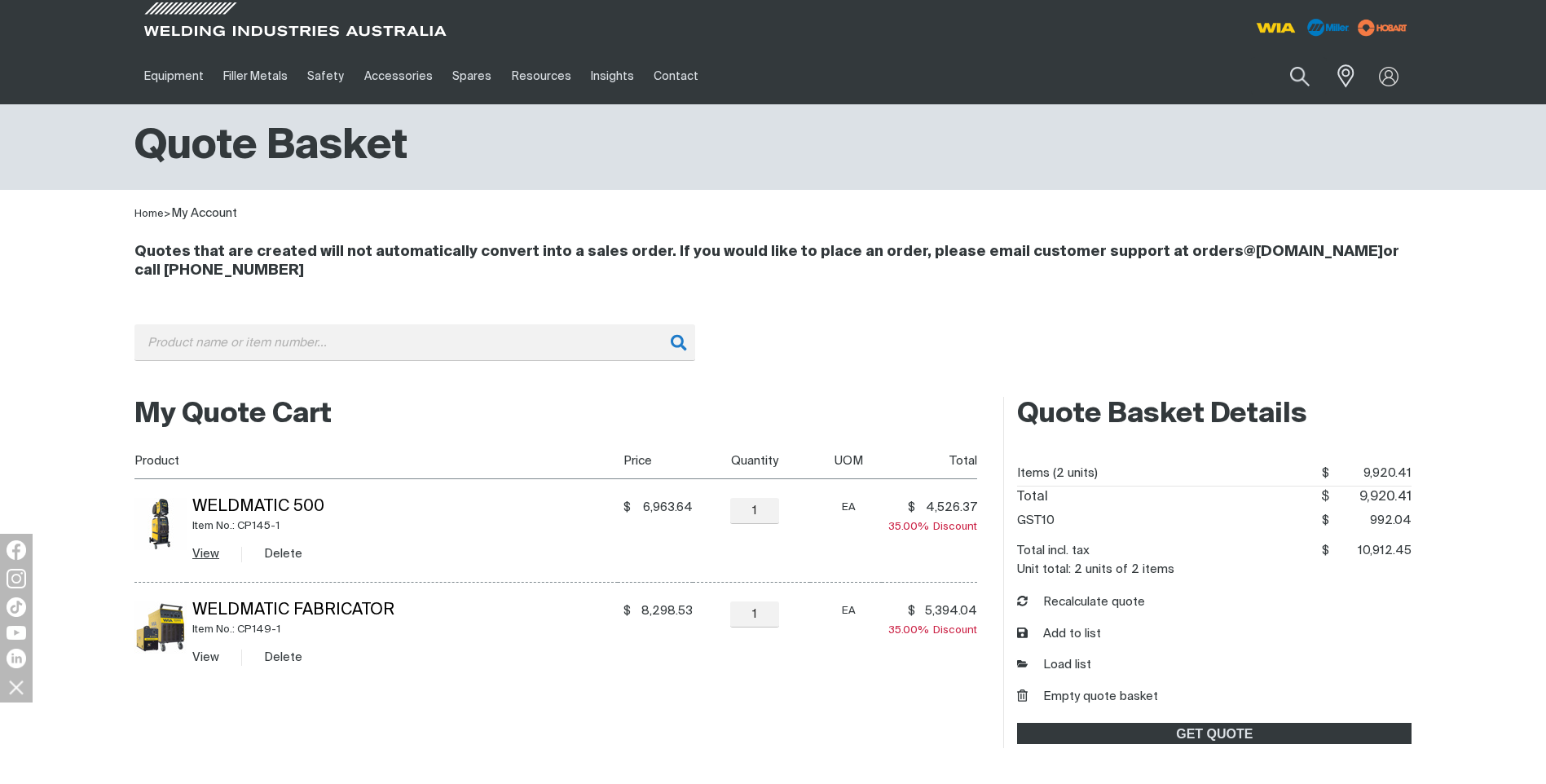
click at [199, 550] on link "View" at bounding box center [206, 554] width 27 height 12
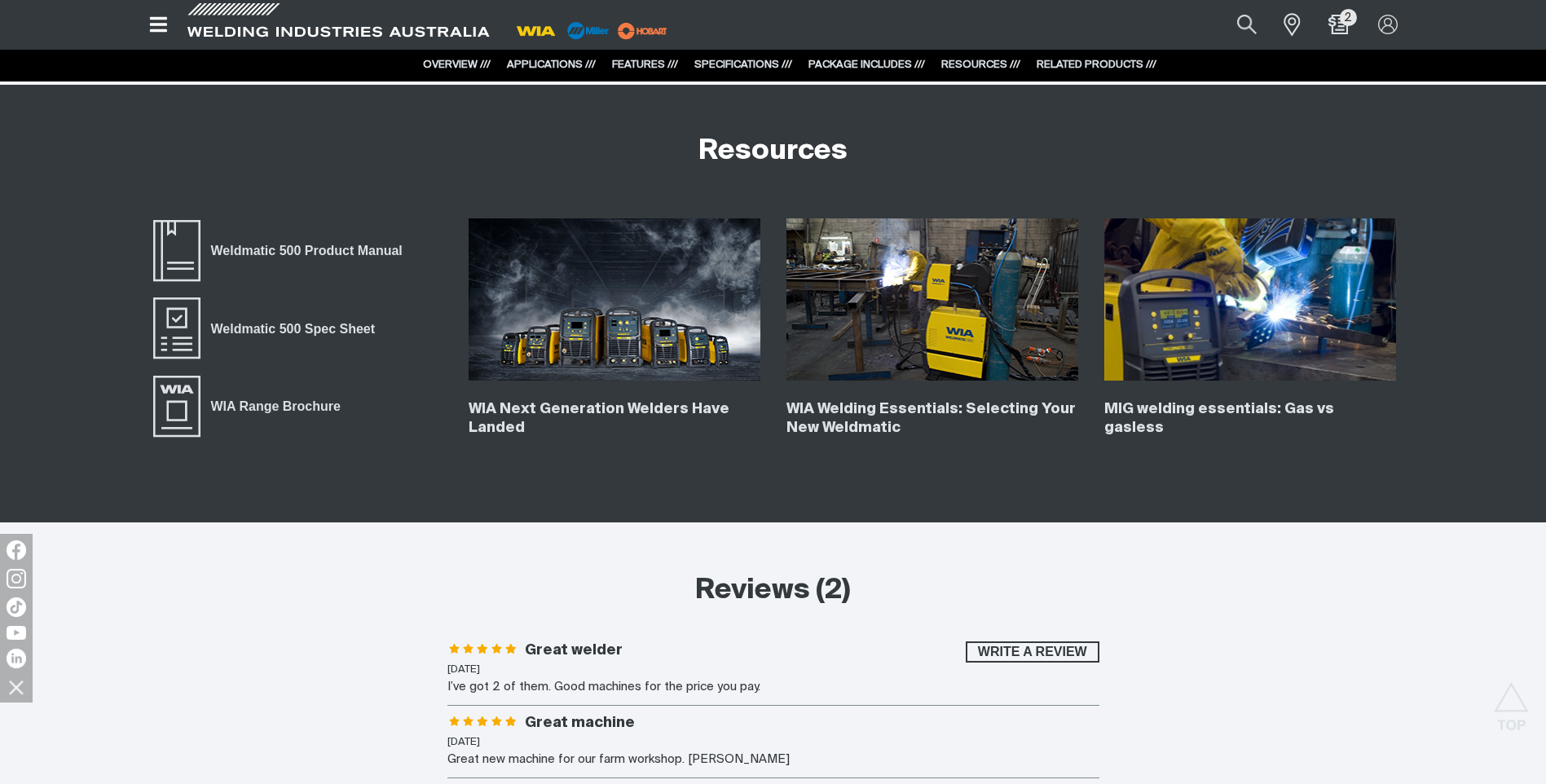
scroll to position [6194, 0]
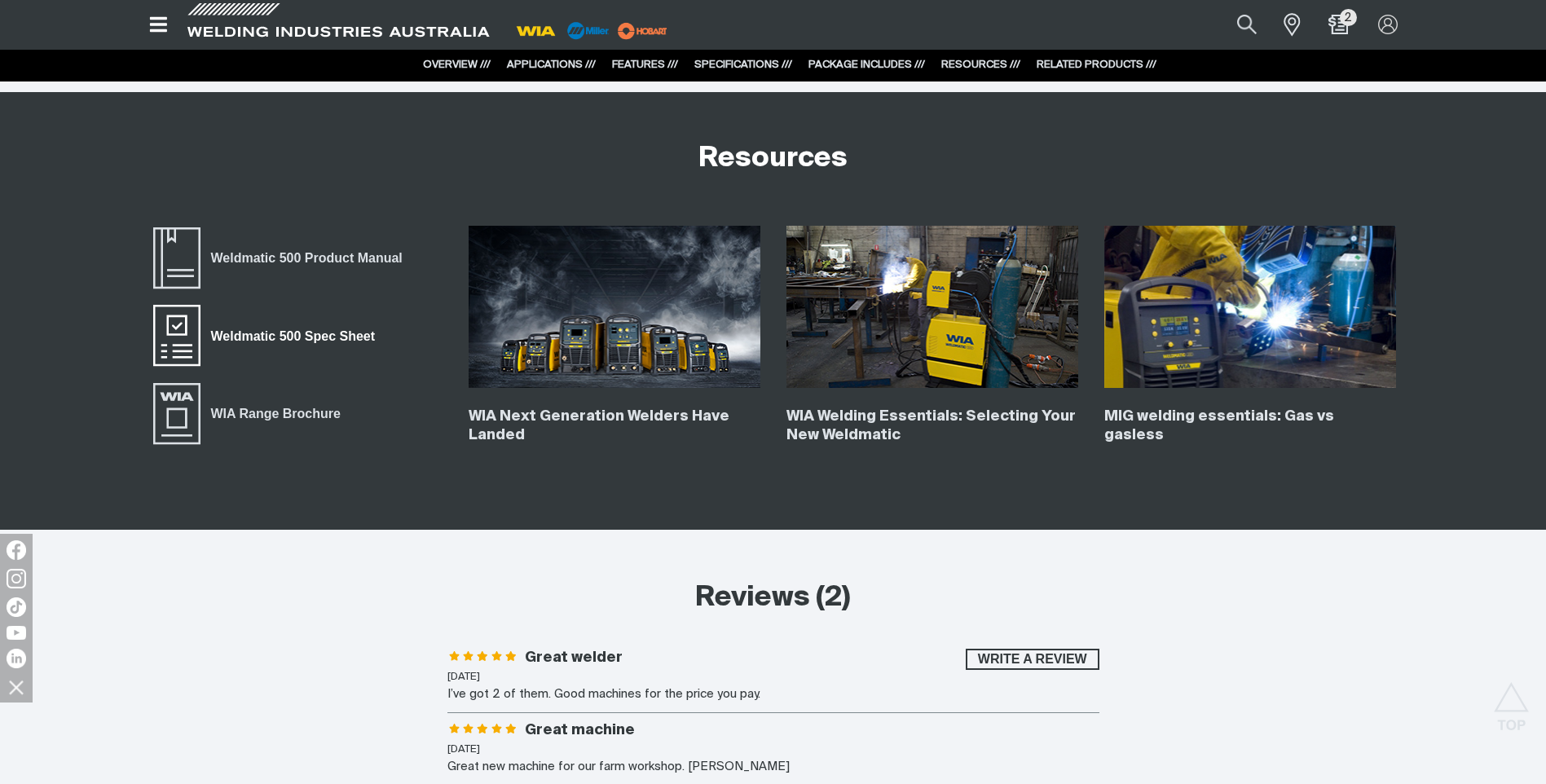
click at [267, 333] on span "Weldmatic 500 Spec Sheet" at bounding box center [292, 336] width 185 height 21
